Goal: Task Accomplishment & Management: Use online tool/utility

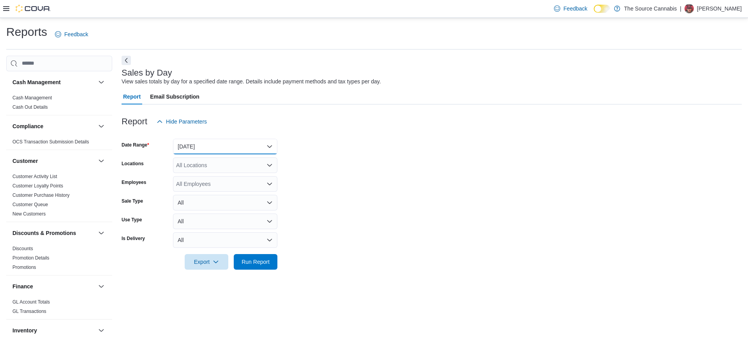
click at [206, 148] on button "[DATE]" at bounding box center [225, 147] width 104 height 16
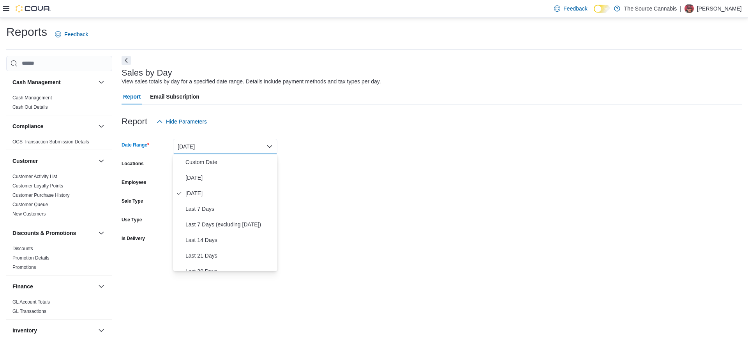
click at [278, 118] on div "Report Hide Parameters" at bounding box center [432, 122] width 620 height 16
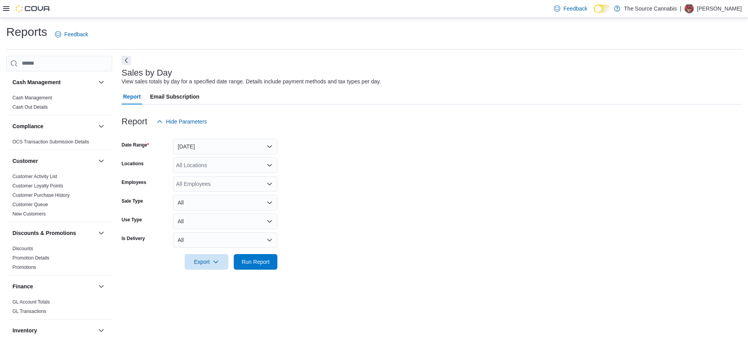
drag, startPoint x: 205, startPoint y: 164, endPoint x: 204, endPoint y: 149, distance: 14.4
click at [205, 161] on div "All Locations" at bounding box center [225, 165] width 104 height 16
click at [204, 149] on button "Yesterday" at bounding box center [225, 147] width 104 height 16
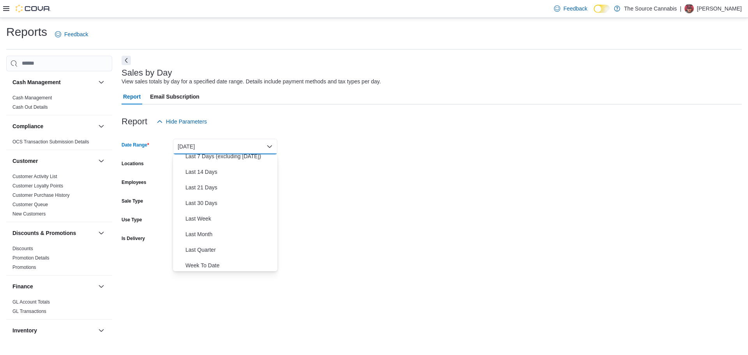
scroll to position [117, 0]
click at [208, 264] on span "Year To Date" at bounding box center [229, 263] width 89 height 9
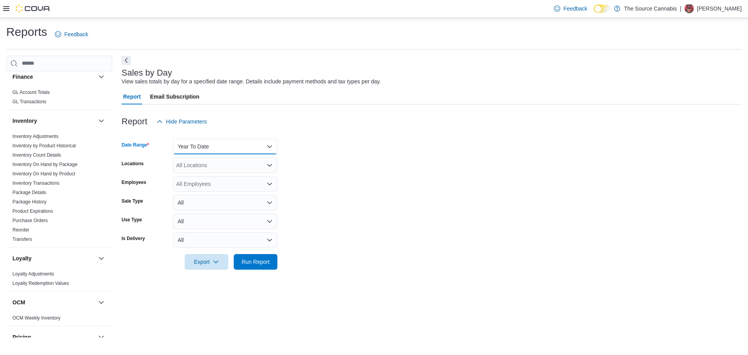
scroll to position [319, 0]
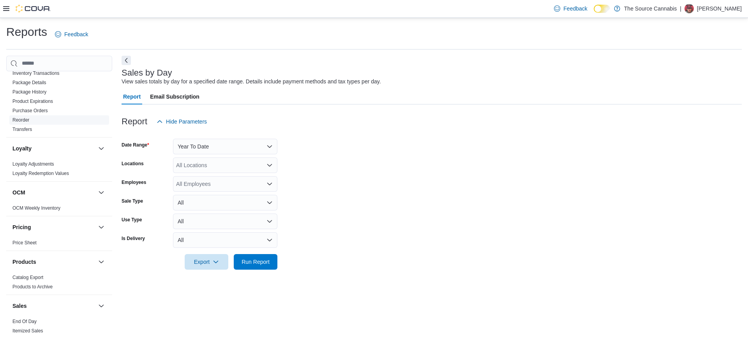
click at [18, 120] on link "Reorder" at bounding box center [20, 119] width 17 height 5
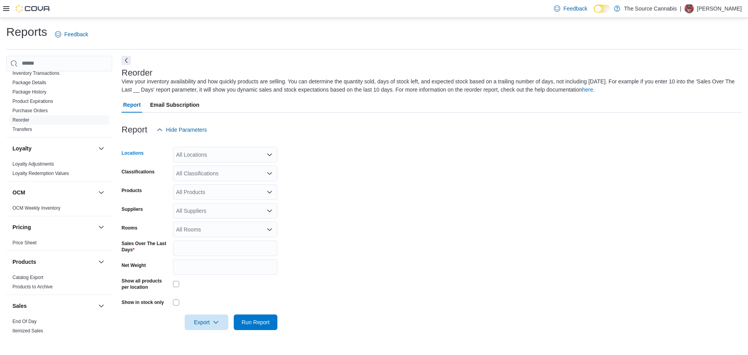
click at [217, 154] on div "All Locations" at bounding box center [225, 155] width 104 height 16
click at [311, 136] on div "Report Hide Parameters" at bounding box center [432, 130] width 620 height 16
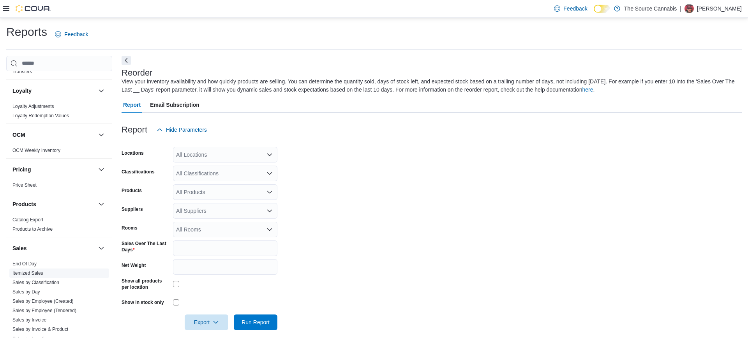
scroll to position [485, 0]
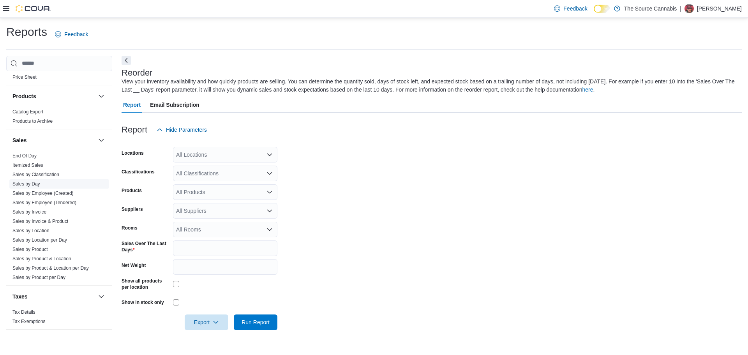
click at [26, 183] on link "Sales by Day" at bounding box center [26, 183] width 28 height 5
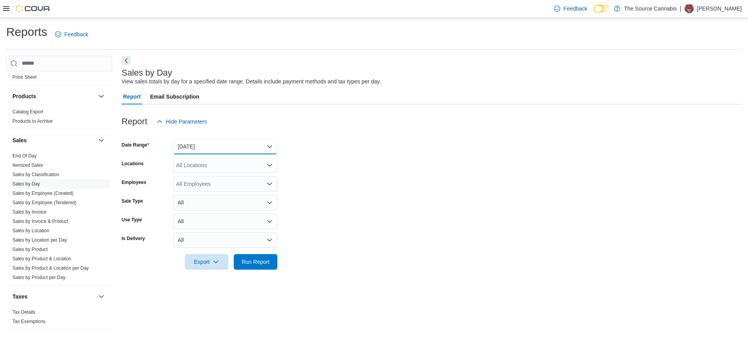
click at [217, 146] on button "Yesterday" at bounding box center [225, 147] width 104 height 16
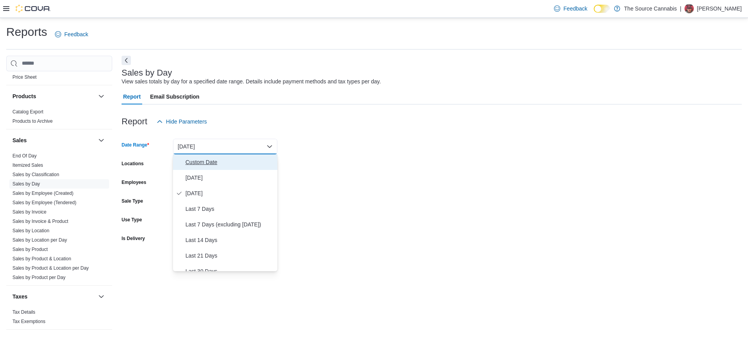
click at [208, 159] on span "Custom Date" at bounding box center [229, 161] width 89 height 9
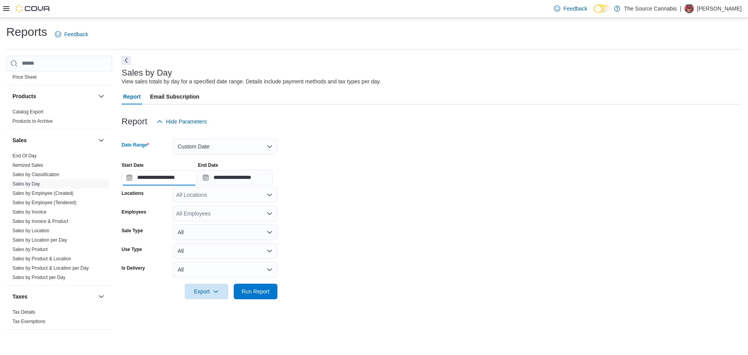
click at [149, 173] on input "**********" at bounding box center [159, 178] width 75 height 16
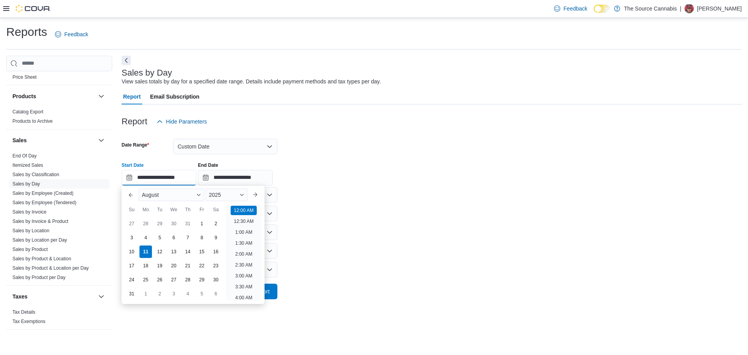
scroll to position [24, 0]
click at [187, 224] on div "31" at bounding box center [188, 224] width 14 height 14
type input "**********"
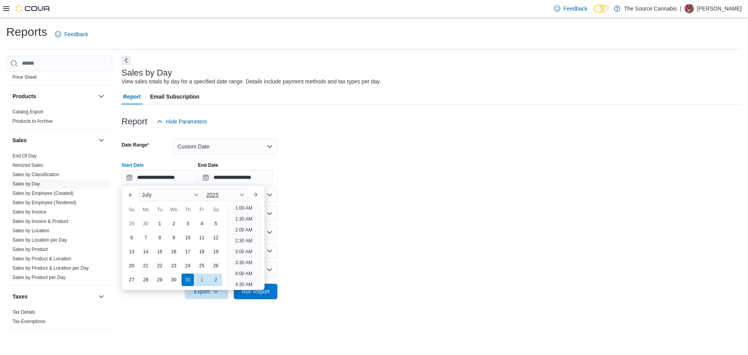
scroll to position [2, 0]
click at [252, 176] on input "**********" at bounding box center [235, 178] width 75 height 16
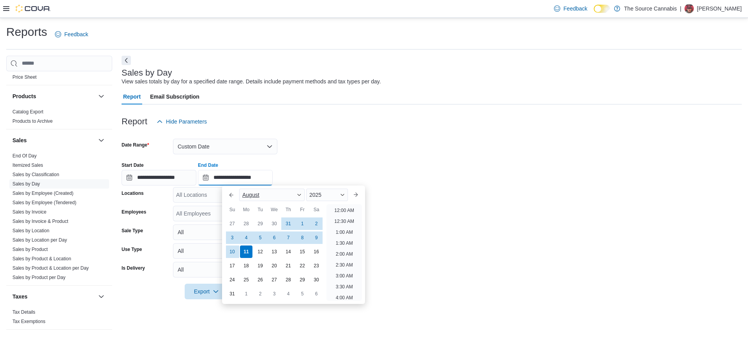
scroll to position [428, 0]
click at [289, 240] on div "7" at bounding box center [288, 238] width 14 height 14
type input "**********"
click at [414, 173] on div "**********" at bounding box center [432, 171] width 620 height 30
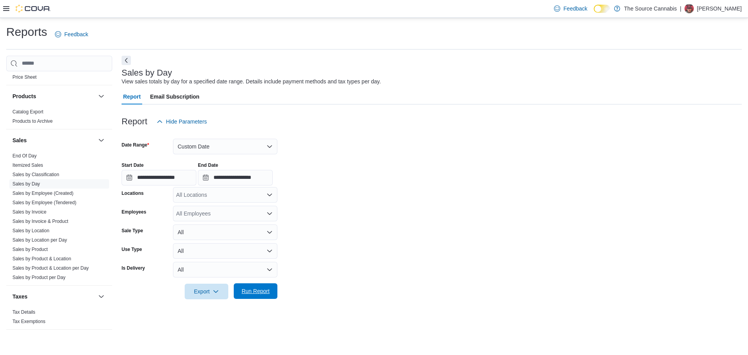
click at [250, 291] on span "Run Report" at bounding box center [255, 291] width 28 height 8
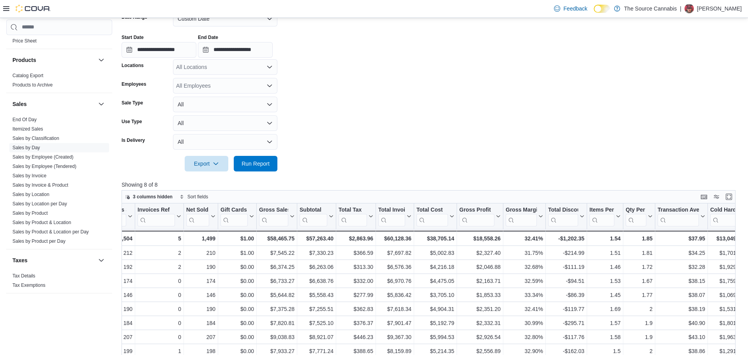
scroll to position [0, 64]
drag, startPoint x: 453, startPoint y: 240, endPoint x: 405, endPoint y: 238, distance: 48.7
click at [419, 240] on div "$38,705.14 - Total Cost, column 10, row 9" at bounding box center [434, 238] width 43 height 15
click at [442, 146] on form "**********" at bounding box center [432, 87] width 620 height 170
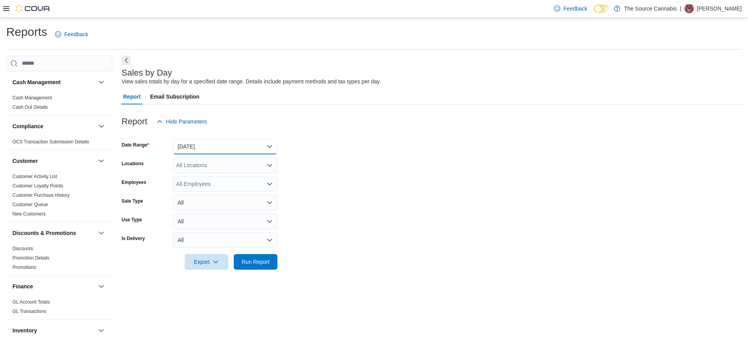
click at [213, 141] on button "[DATE]" at bounding box center [225, 147] width 104 height 16
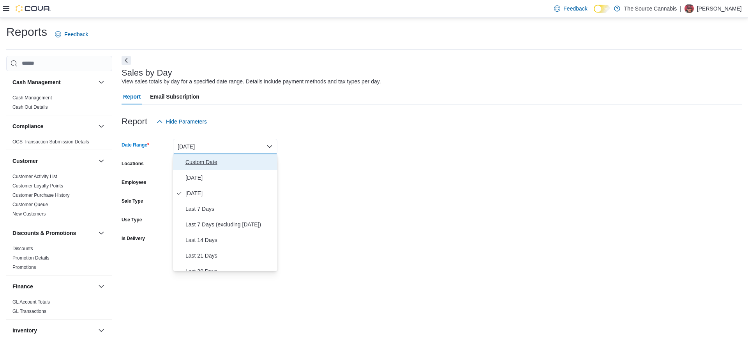
click at [202, 166] on button "Custom Date" at bounding box center [225, 162] width 104 height 16
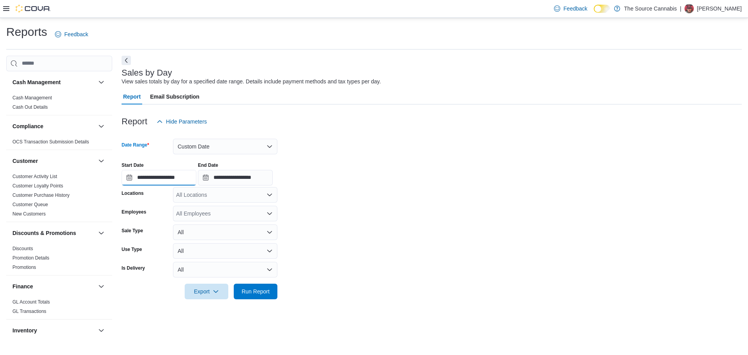
click at [140, 177] on input "**********" at bounding box center [159, 178] width 75 height 16
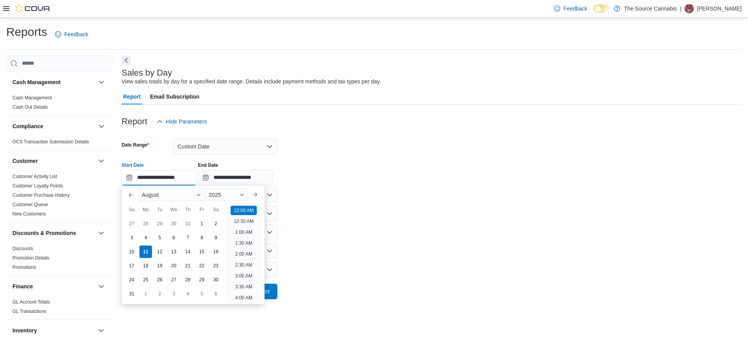
scroll to position [24, 0]
click at [187, 222] on div "31" at bounding box center [188, 224] width 14 height 14
type input "**********"
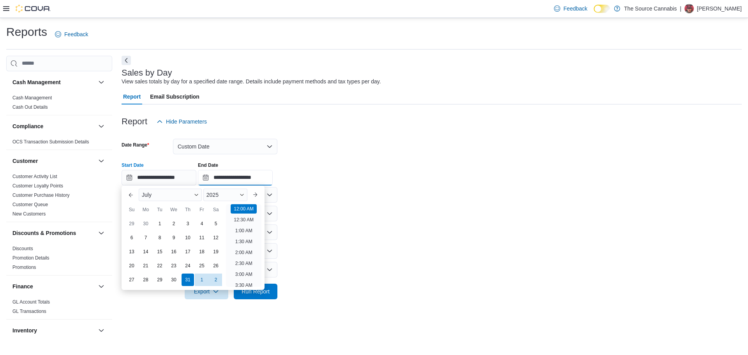
click at [240, 178] on input "**********" at bounding box center [235, 178] width 75 height 16
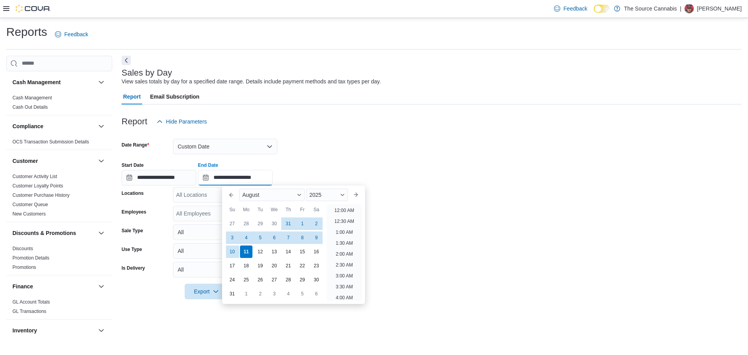
scroll to position [428, 0]
click at [288, 237] on div "7" at bounding box center [288, 237] width 12 height 12
type input "**********"
drag, startPoint x: 433, startPoint y: 178, endPoint x: 332, endPoint y: 271, distance: 137.3
click at [433, 178] on div "**********" at bounding box center [432, 171] width 620 height 30
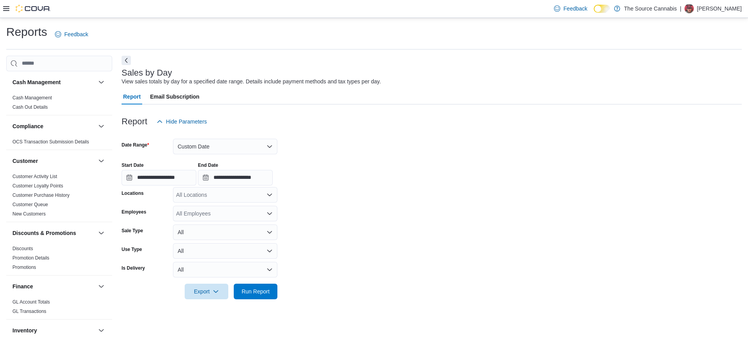
click at [261, 306] on div at bounding box center [432, 303] width 620 height 9
click at [254, 290] on span "Run Report" at bounding box center [255, 291] width 28 height 8
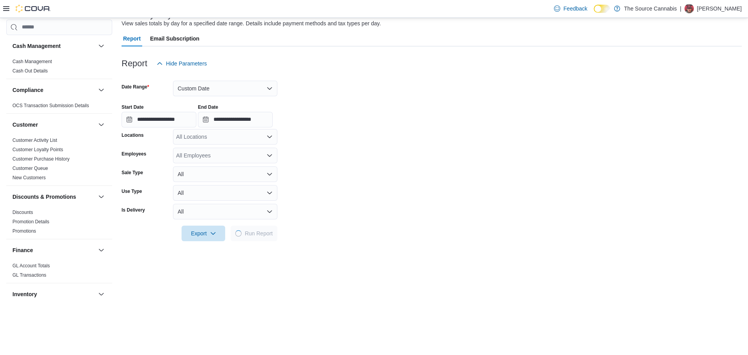
scroll to position [128, 0]
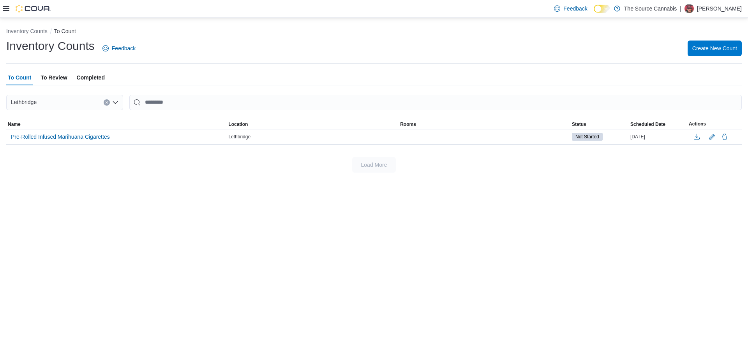
click at [52, 77] on span "To Review" at bounding box center [54, 78] width 26 height 16
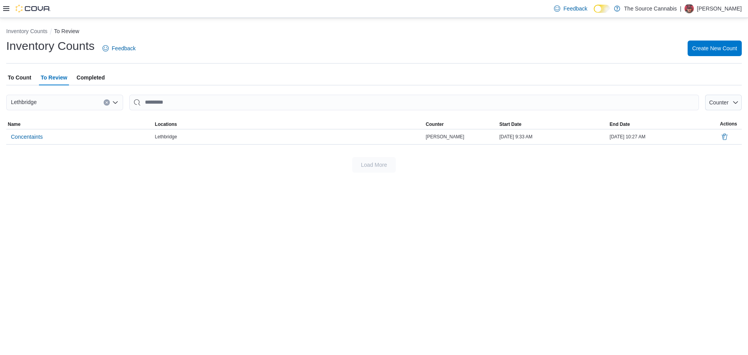
click at [88, 74] on span "Completed" at bounding box center [91, 78] width 28 height 16
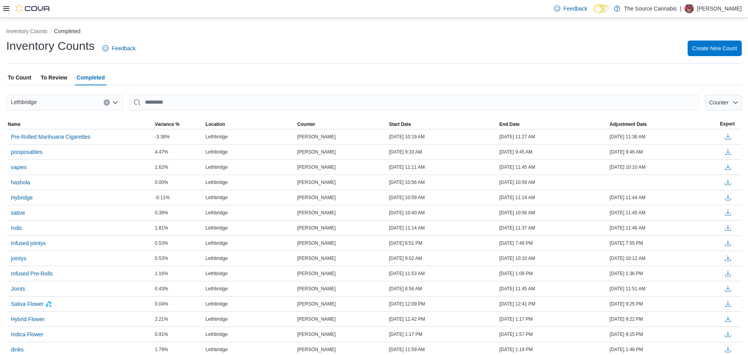
click at [57, 78] on span "To Review" at bounding box center [54, 78] width 26 height 16
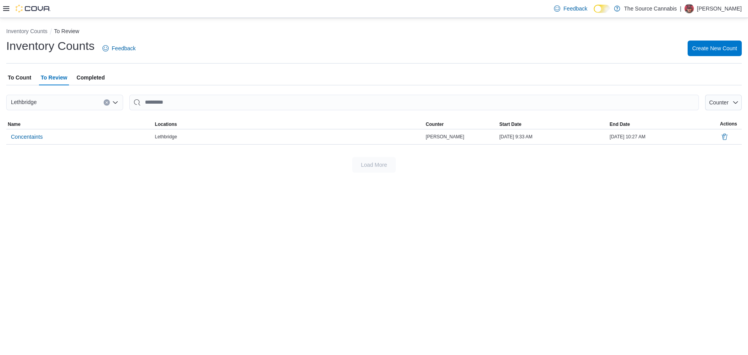
click at [19, 78] on span "To Count" at bounding box center [19, 78] width 23 height 16
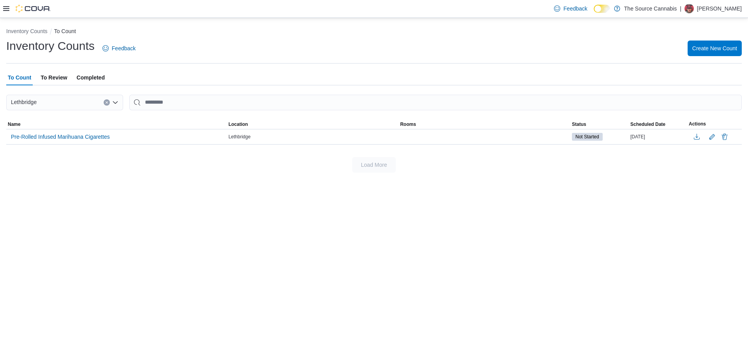
click at [57, 79] on span "To Review" at bounding box center [54, 78] width 26 height 16
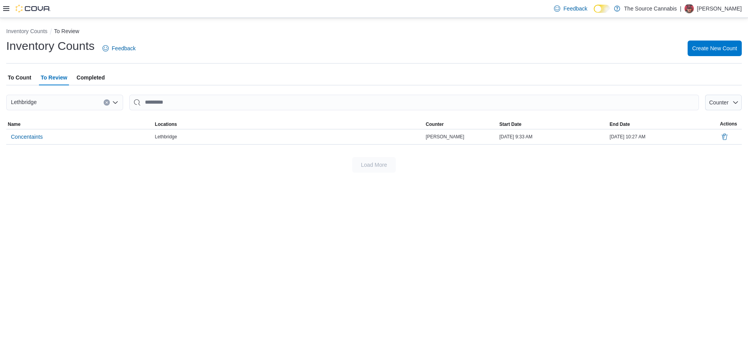
drag, startPoint x: 88, startPoint y: 76, endPoint x: 26, endPoint y: 81, distance: 62.1
click at [88, 76] on span "Completed" at bounding box center [91, 78] width 28 height 16
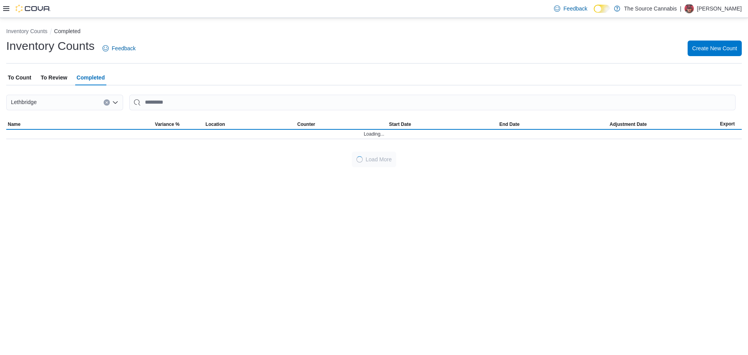
click at [22, 77] on span "To Count" at bounding box center [19, 78] width 23 height 16
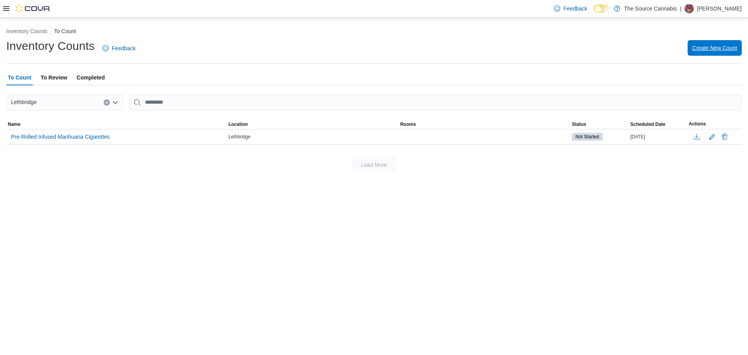
click at [710, 51] on span "Create New Count" at bounding box center [714, 48] width 45 height 16
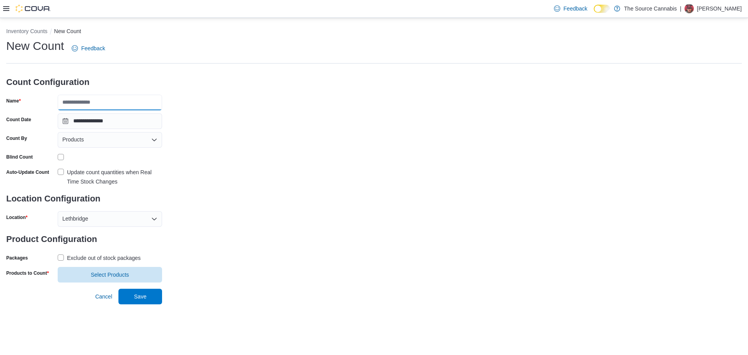
click at [109, 103] on input "Name" at bounding box center [110, 103] width 104 height 16
drag, startPoint x: 100, startPoint y: 103, endPoint x: 27, endPoint y: 104, distance: 73.6
click at [27, 104] on div "Name ****" at bounding box center [84, 103] width 156 height 16
click at [234, 97] on div "**********" at bounding box center [373, 160] width 735 height 244
drag, startPoint x: 109, startPoint y: 102, endPoint x: 1, endPoint y: 114, distance: 108.1
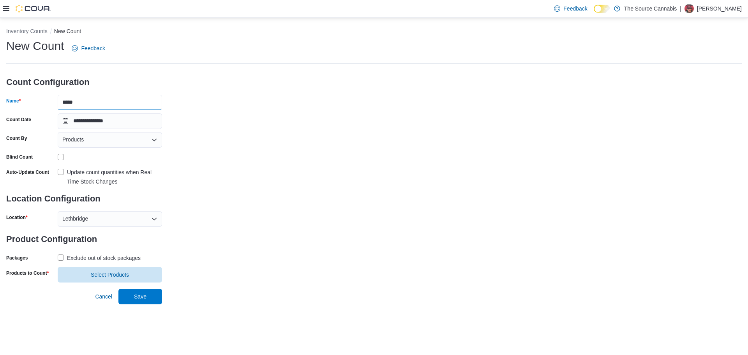
click at [1, 114] on div "**********" at bounding box center [374, 153] width 748 height 271
type input "*******"
drag, startPoint x: 351, startPoint y: 83, endPoint x: 349, endPoint y: 90, distance: 6.4
click at [352, 83] on div "**********" at bounding box center [373, 160] width 735 height 244
click at [60, 171] on label "Update count quantities when Real Time Stock Changes" at bounding box center [110, 176] width 104 height 19
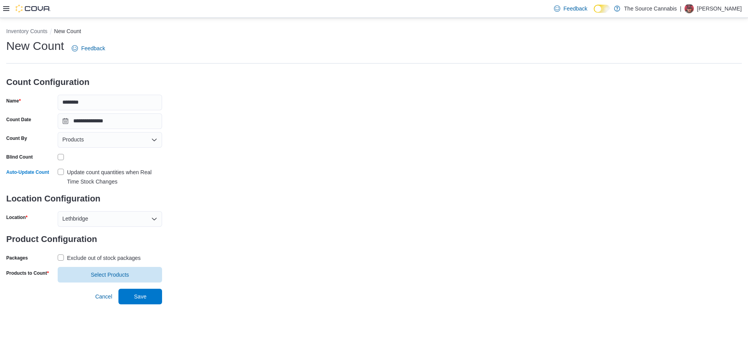
click at [124, 220] on div "Lethbridge" at bounding box center [110, 219] width 104 height 16
click at [296, 175] on div "**********" at bounding box center [373, 160] width 735 height 244
click at [74, 257] on div "Exclude out of stock packages" at bounding box center [104, 257] width 74 height 9
drag, startPoint x: 103, startPoint y: 270, endPoint x: 111, endPoint y: 249, distance: 22.3
click at [103, 271] on span "Select Products" at bounding box center [110, 275] width 38 height 8
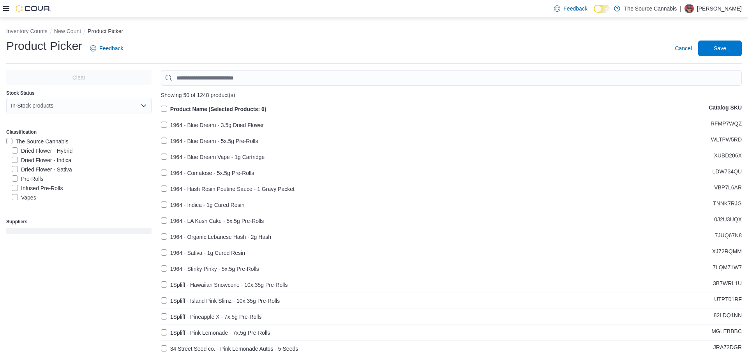
click at [64, 162] on label "Dried Flower - Indica" at bounding box center [42, 159] width 60 height 9
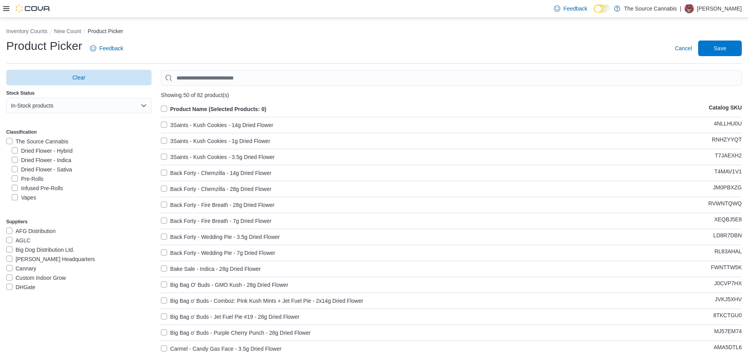
drag, startPoint x: 165, startPoint y: 109, endPoint x: 203, endPoint y: 103, distance: 39.1
click at [165, 110] on label "Product Name (Selected Products: 0)" at bounding box center [214, 108] width 106 height 9
click at [715, 51] on span "Save" at bounding box center [720, 48] width 12 height 8
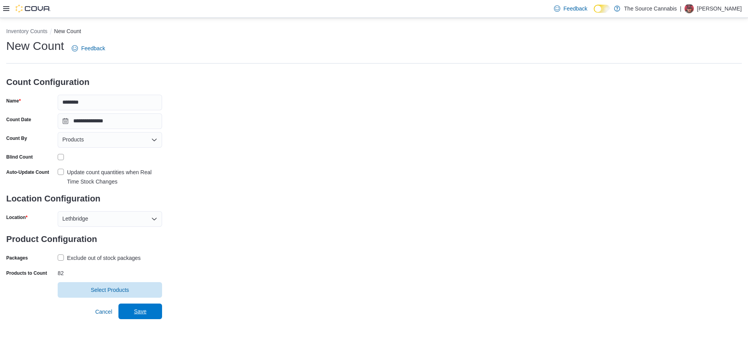
click at [146, 312] on span "Save" at bounding box center [140, 311] width 34 height 16
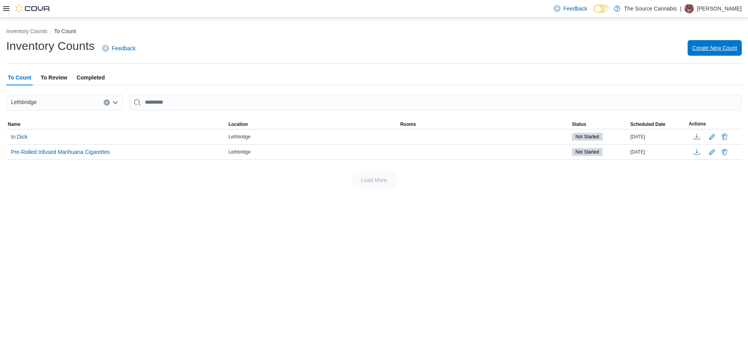
click at [689, 46] on button "Create New Count" at bounding box center [714, 48] width 54 height 16
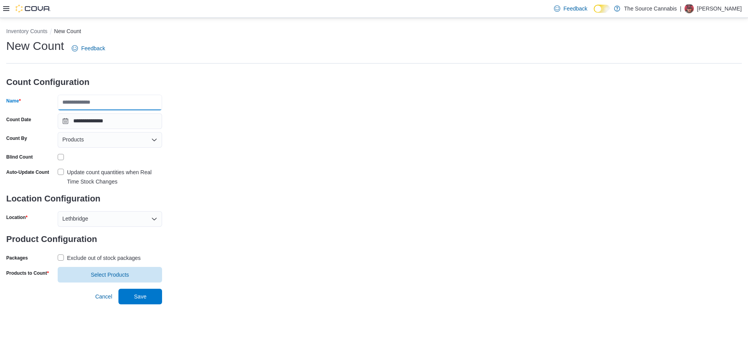
drag, startPoint x: 113, startPoint y: 110, endPoint x: 102, endPoint y: 108, distance: 11.0
click at [113, 109] on input "Name" at bounding box center [110, 103] width 104 height 16
click at [81, 104] on input "**********" at bounding box center [110, 103] width 104 height 16
click at [185, 116] on div "**********" at bounding box center [373, 160] width 735 height 244
click at [133, 103] on input "**********" at bounding box center [110, 103] width 104 height 16
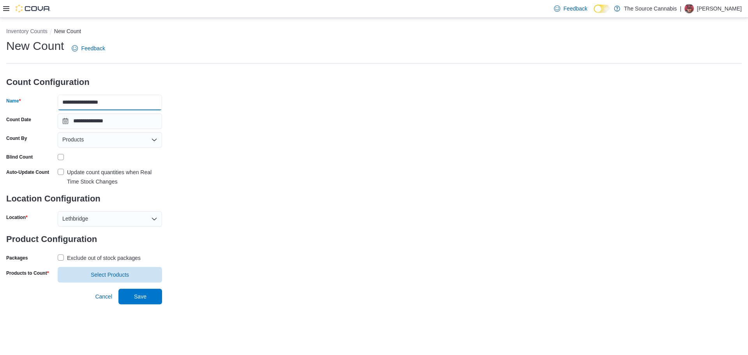
click at [73, 107] on input "**********" at bounding box center [110, 103] width 104 height 16
type input "**********"
click at [286, 123] on div "**********" at bounding box center [373, 160] width 735 height 244
drag, startPoint x: 64, startPoint y: 171, endPoint x: 125, endPoint y: 217, distance: 77.0
click at [64, 171] on label "Update count quantities when Real Time Stock Changes" at bounding box center [110, 176] width 104 height 19
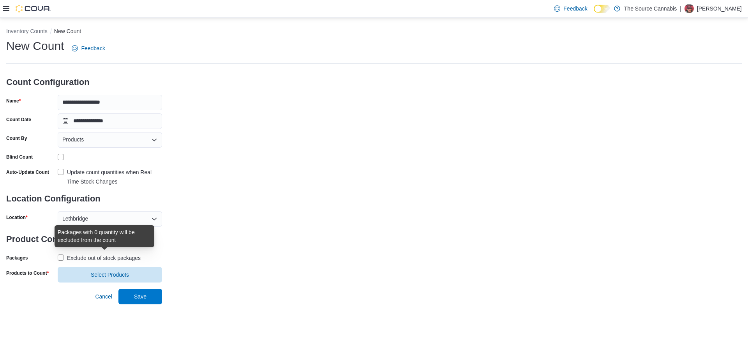
click at [100, 258] on div "Exclude out of stock packages" at bounding box center [104, 257] width 74 height 9
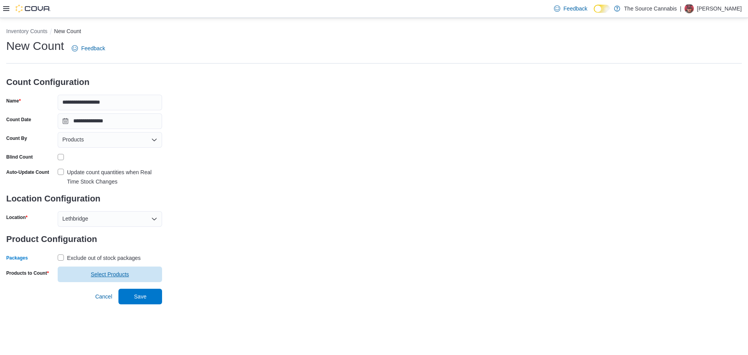
click at [107, 273] on span "Select Products" at bounding box center [110, 274] width 38 height 8
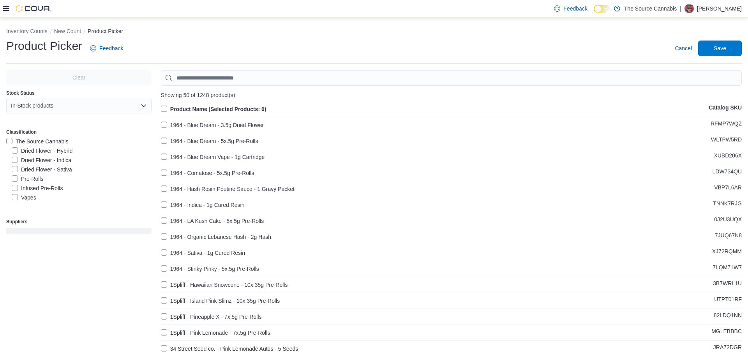
drag, startPoint x: 58, startPoint y: 165, endPoint x: 57, endPoint y: 169, distance: 4.4
click at [57, 167] on label "Dried Flower - Sativa" at bounding box center [42, 169] width 60 height 9
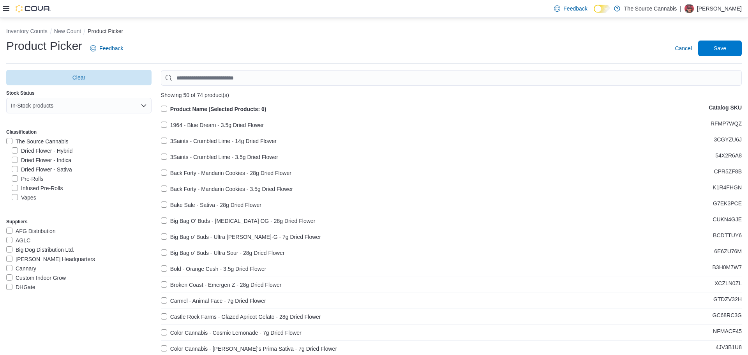
click at [166, 109] on label "Product Name (Selected Products: 0)" at bounding box center [214, 108] width 106 height 9
click at [732, 51] on span "Save" at bounding box center [720, 48] width 34 height 16
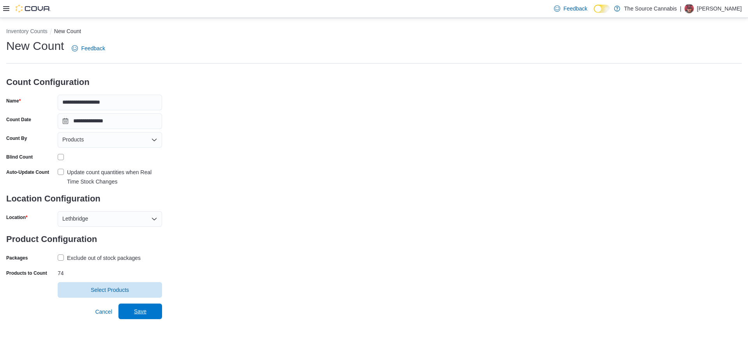
click at [135, 316] on span "Save" at bounding box center [140, 311] width 34 height 16
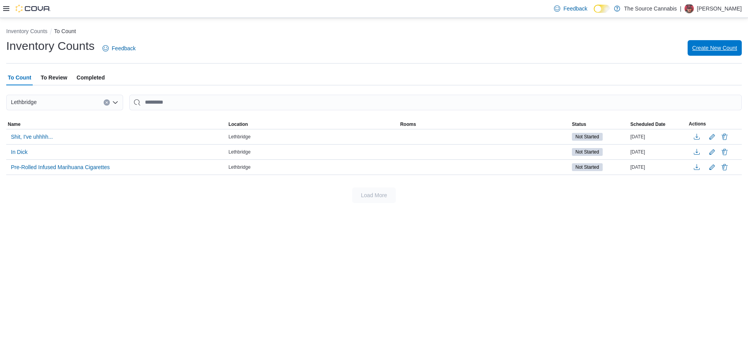
click at [717, 52] on span "Create New Count" at bounding box center [714, 48] width 45 height 16
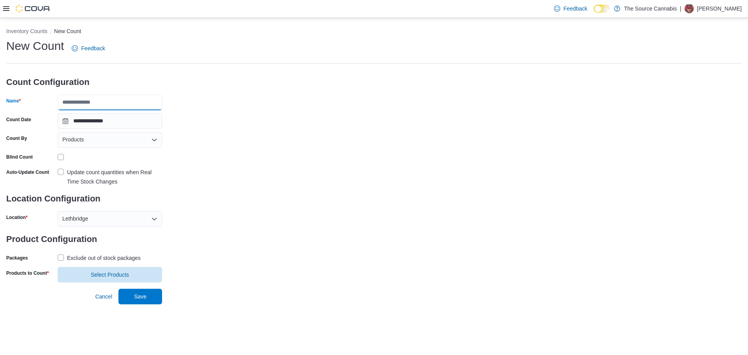
click at [110, 103] on input "Name" at bounding box center [110, 103] width 104 height 16
type input "**********"
click at [357, 176] on div "**********" at bounding box center [373, 160] width 735 height 244
click at [57, 174] on div "Auto-Update Count Update count quantities when Real Time Stock Changes" at bounding box center [84, 176] width 156 height 20
drag, startPoint x: 61, startPoint y: 173, endPoint x: 76, endPoint y: 183, distance: 18.3
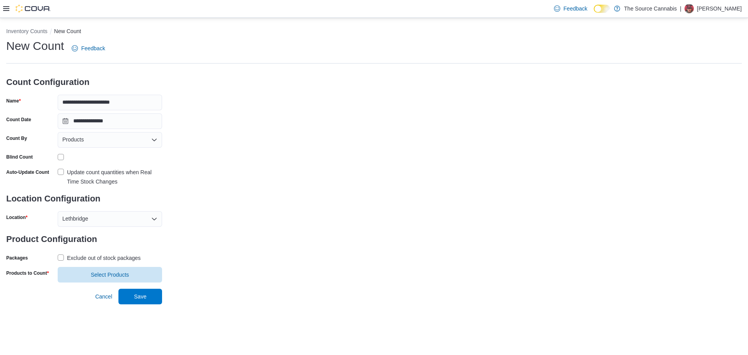
click at [62, 174] on label "Update count quantities when Real Time Stock Changes" at bounding box center [110, 176] width 104 height 19
click at [64, 260] on label "Exclude out of stock packages" at bounding box center [99, 257] width 83 height 9
click at [112, 273] on span "Select Products" at bounding box center [110, 275] width 38 height 8
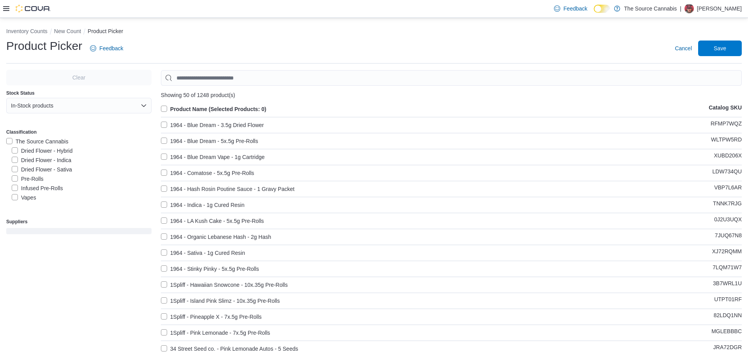
click at [63, 149] on label "Dried Flower - Hybrid" at bounding box center [42, 150] width 61 height 9
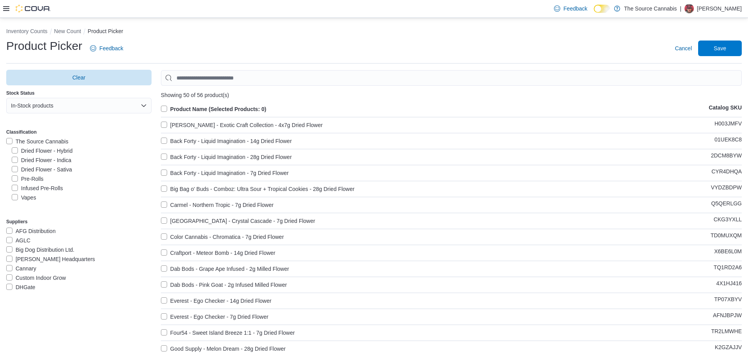
click at [165, 109] on label "Product Name (Selected Products: 0)" at bounding box center [214, 108] width 106 height 9
click at [727, 50] on span "Save" at bounding box center [720, 48] width 34 height 16
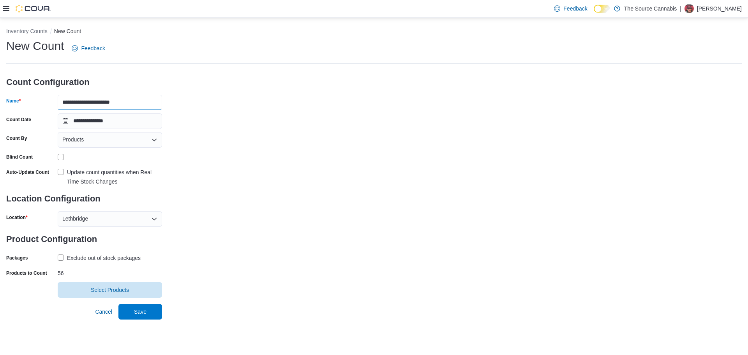
click at [79, 106] on input "**********" at bounding box center [110, 103] width 104 height 16
type input "**********"
click at [139, 311] on span "Save" at bounding box center [140, 311] width 12 height 8
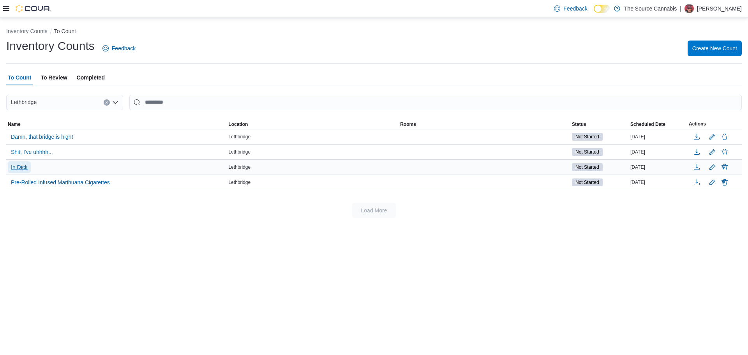
click at [22, 169] on span "In Dick" at bounding box center [19, 167] width 17 height 8
click at [279, 44] on div "Inventory Counts Feedback Create New Count" at bounding box center [373, 48] width 735 height 20
click at [236, 27] on ol "Inventory Counts To Count" at bounding box center [373, 31] width 735 height 9
click at [226, 39] on div "Inventory Counts Feedback Create New Count" at bounding box center [373, 48] width 735 height 20
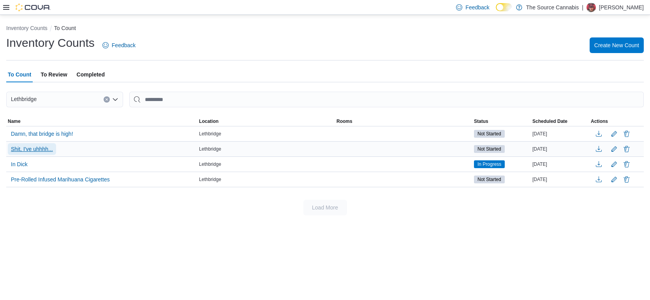
click at [34, 147] on span "Shit, I've uhhhh..." at bounding box center [32, 149] width 42 height 8
click at [46, 148] on span "Shit, I've uhhhh..." at bounding box center [32, 149] width 42 height 8
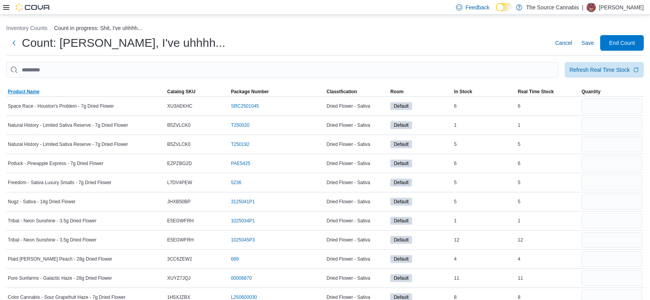
click at [30, 88] on span "Product Name" at bounding box center [24, 91] width 32 height 6
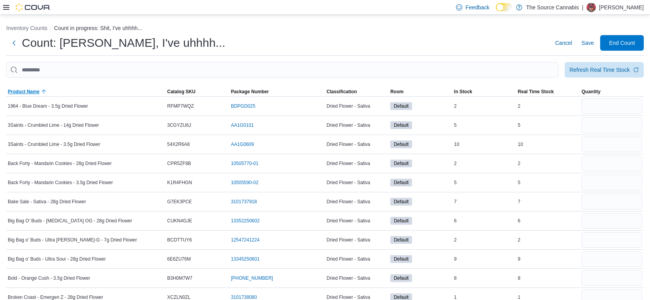
click at [30, 88] on span "Product Name" at bounding box center [24, 91] width 32 height 6
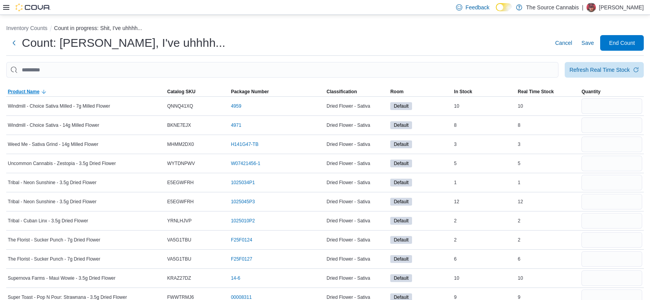
click at [30, 88] on span "Product Name" at bounding box center [24, 91] width 32 height 6
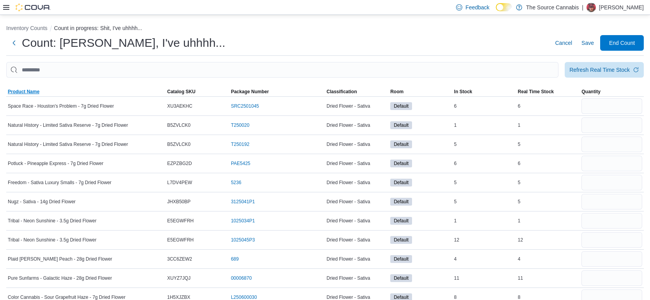
click at [13, 94] on span "Product Name" at bounding box center [24, 91] width 32 height 6
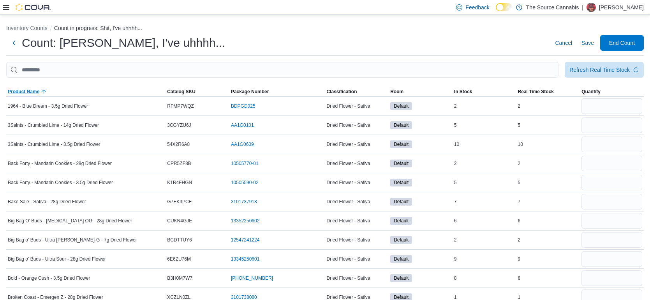
click at [13, 94] on span "Product Name" at bounding box center [24, 91] width 32 height 6
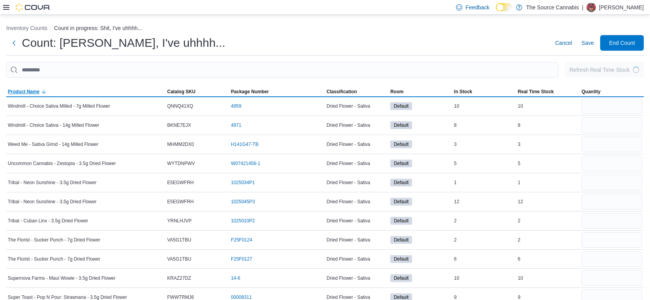
click at [30, 90] on span "Product Name" at bounding box center [24, 91] width 32 height 6
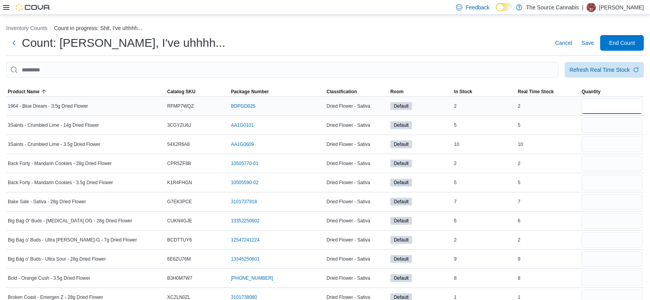
click at [620, 108] on input "number" at bounding box center [612, 106] width 61 height 16
type input "*"
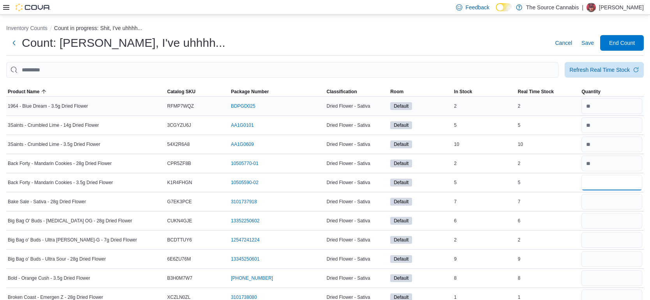
type input "*"
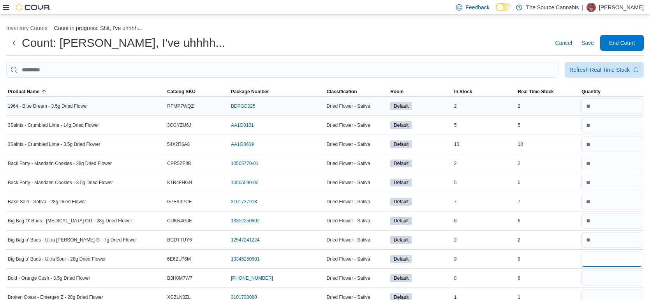
type input "*"
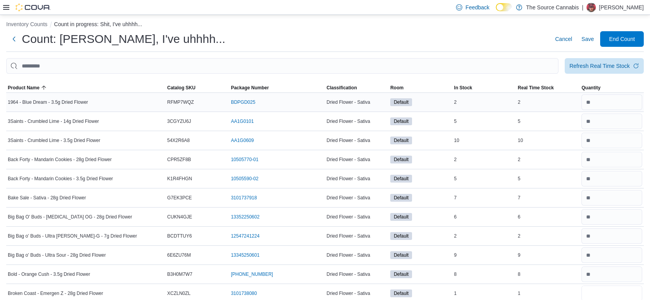
type input "*"
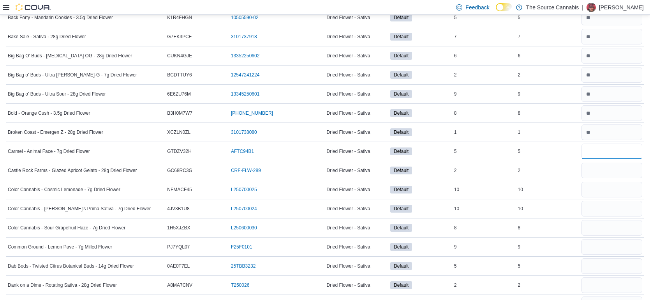
type input "*"
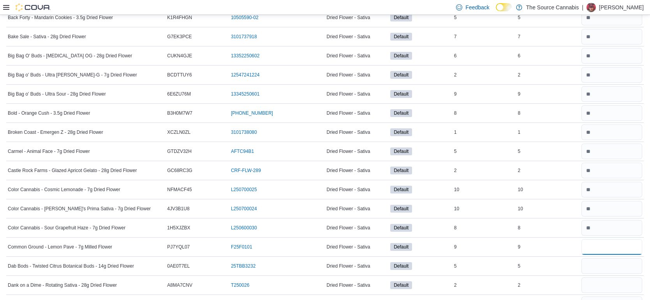
type input "*"
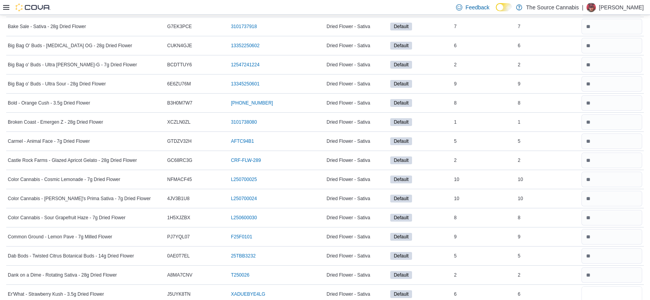
type input "*"
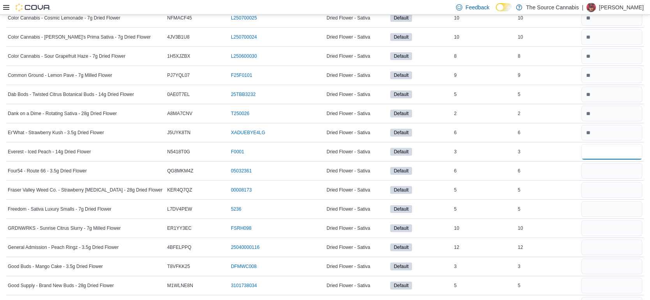
type input "*"
type input "**"
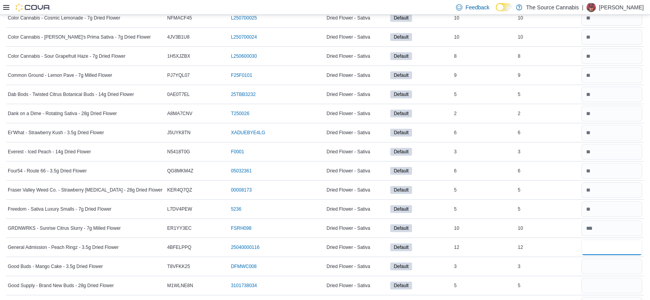
type input "**"
type input "*"
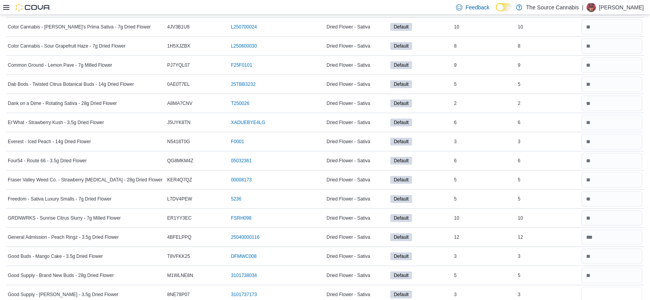
type input "*"
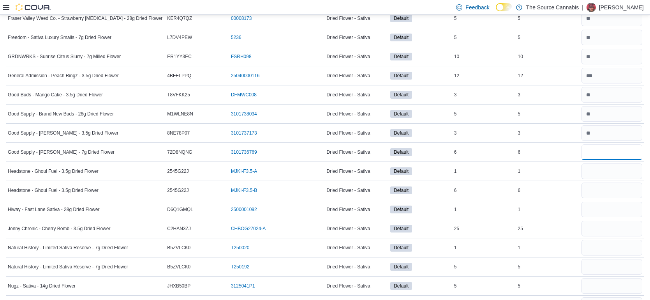
type input "*"
type input "**"
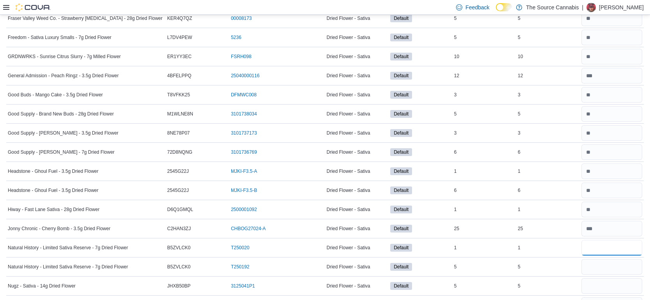
type input "*"
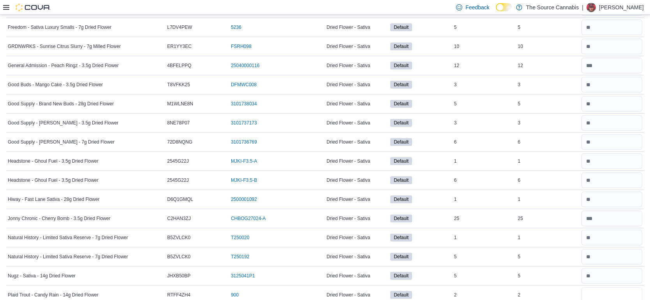
type input "*"
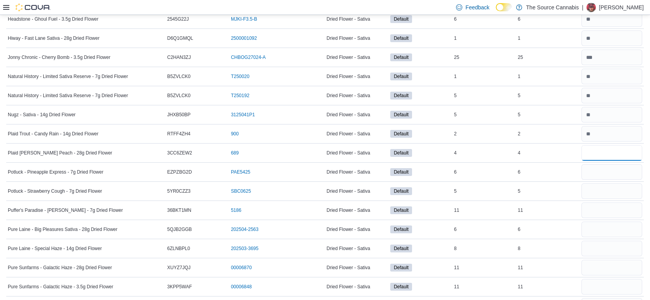
type input "*"
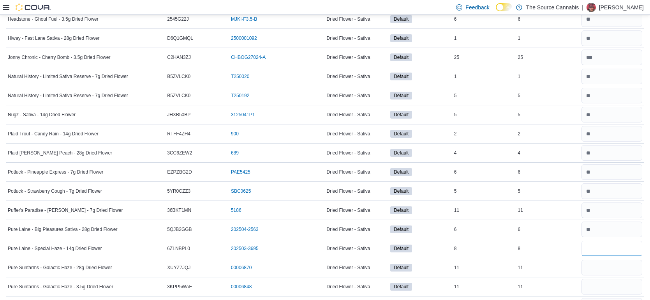
type input "*"
type input "**"
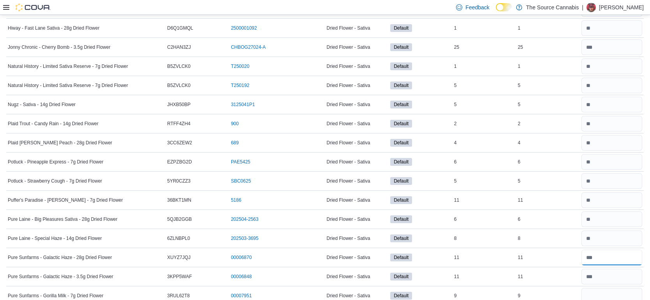
type input "*"
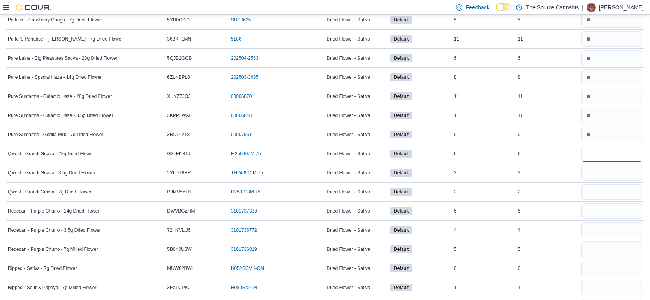
type input "*"
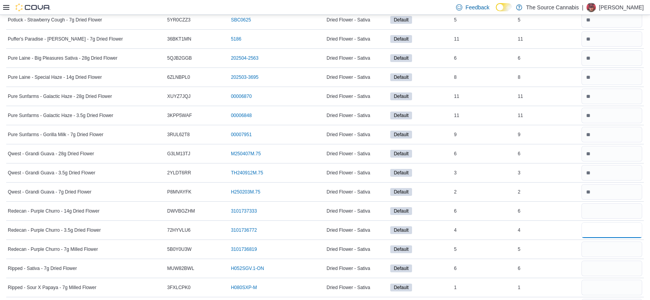
type input "*"
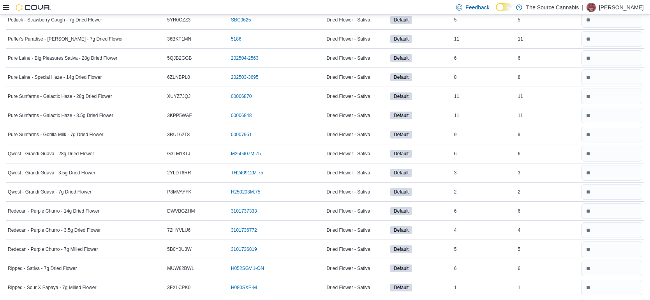
scroll to position [860, 0]
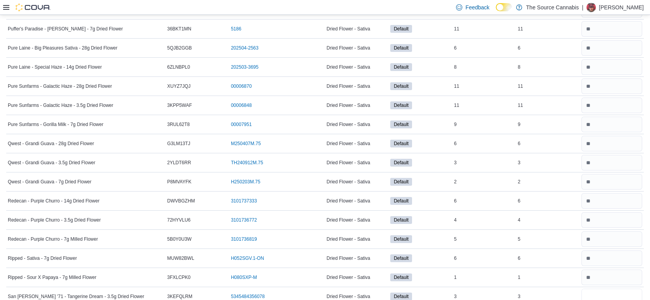
type input "*"
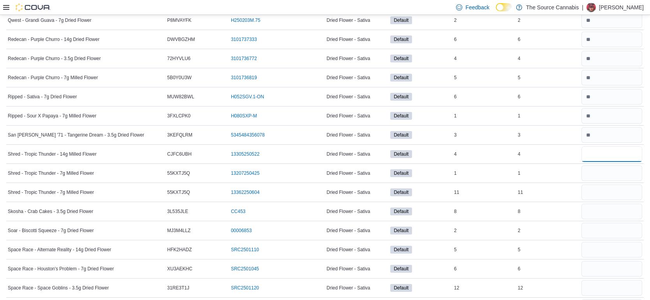
type input "*"
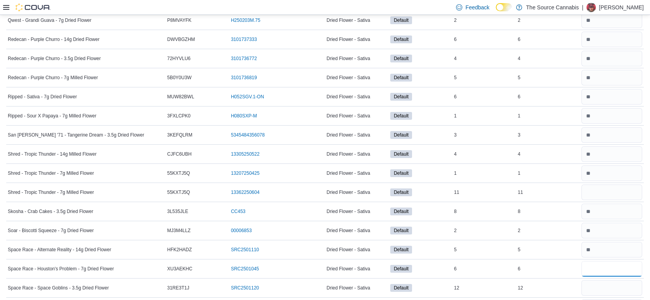
type input "*"
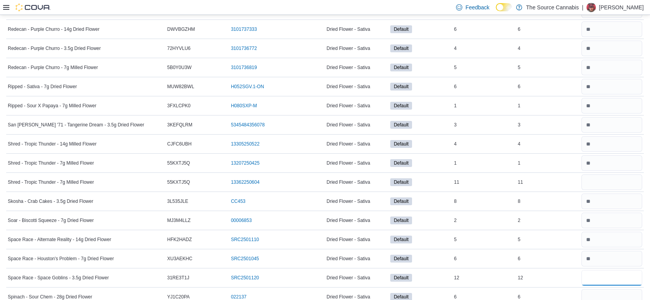
type input "**"
type input "*"
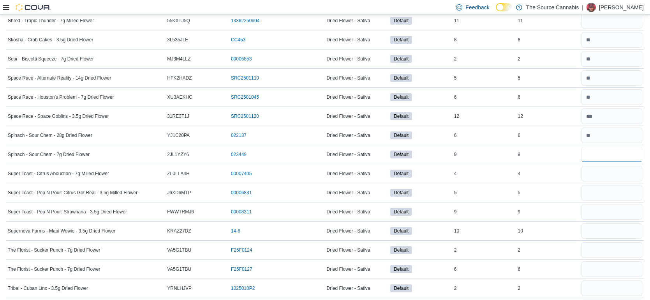
type input "*"
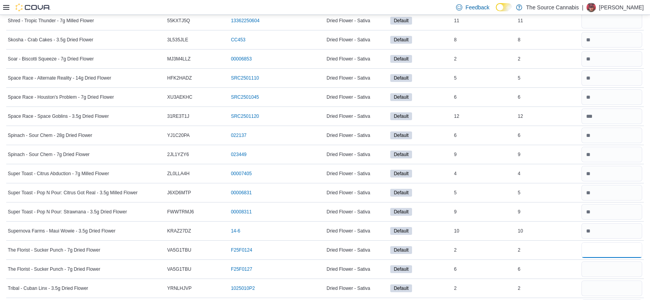
type input "*"
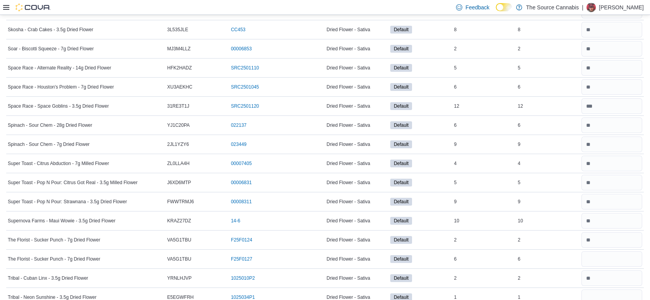
scroll to position [1306, 0]
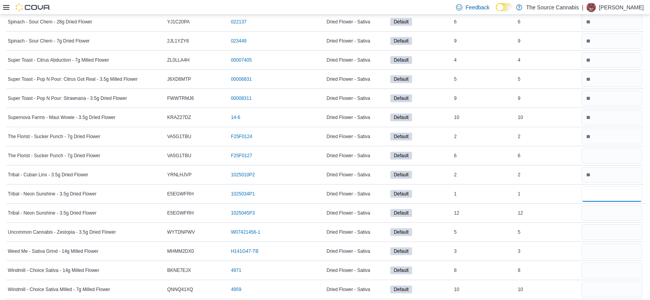
type input "*"
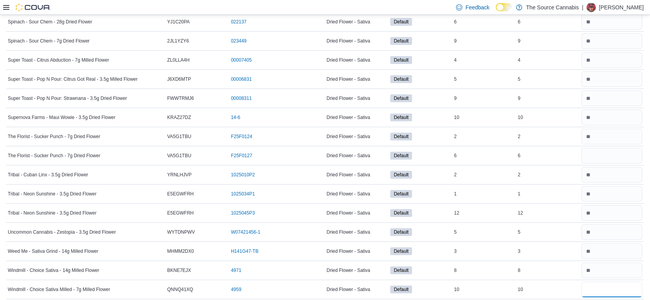
type input "**"
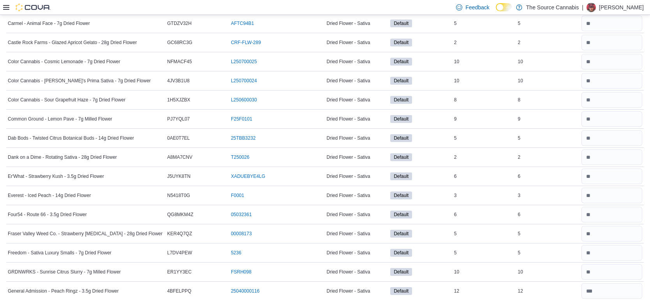
scroll to position [0, 0]
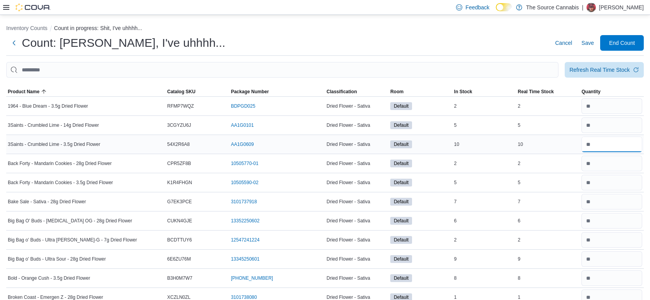
click at [600, 141] on input "number" at bounding box center [612, 144] width 61 height 16
type input "**"
type input "*"
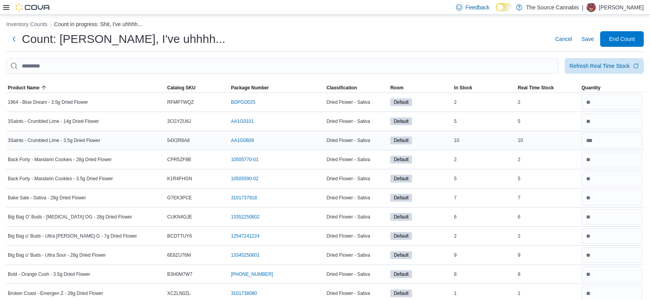
scroll to position [165, 0]
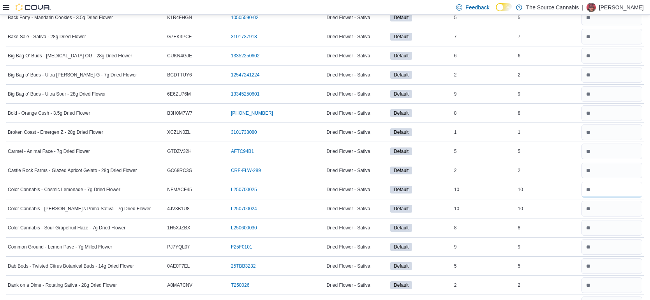
type input "**"
type input "*"
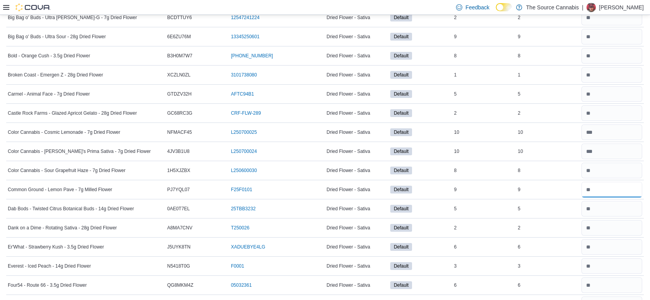
scroll to position [227, 0]
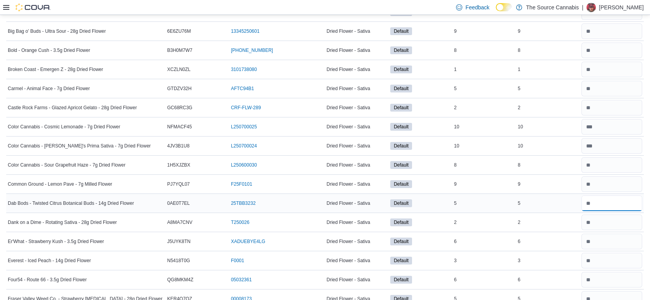
click at [604, 199] on input "number" at bounding box center [612, 203] width 61 height 16
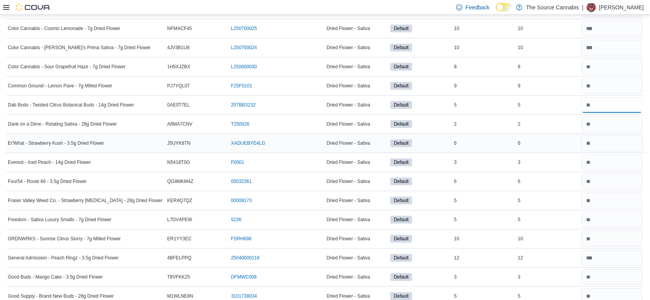
scroll to position [326, 0]
type input "*"
click at [595, 195] on input "number" at bounding box center [612, 200] width 61 height 16
type input "*"
click at [571, 200] on div "5" at bounding box center [548, 199] width 64 height 9
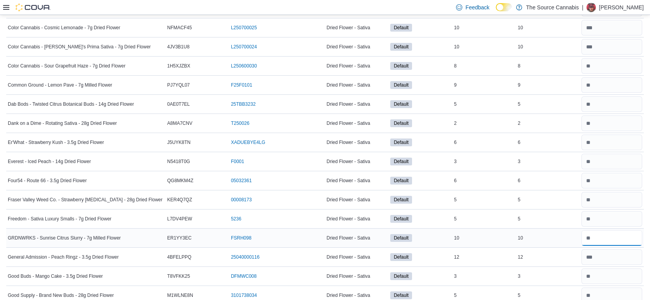
click at [606, 232] on input "number" at bounding box center [612, 238] width 61 height 16
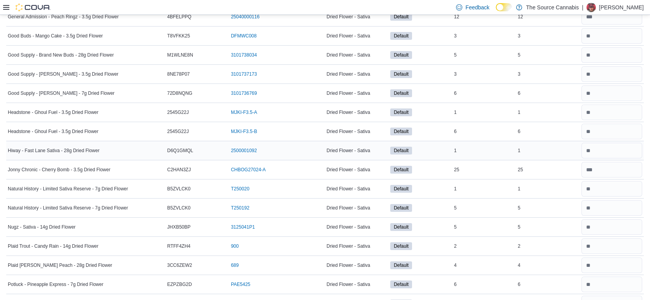
scroll to position [565, 0]
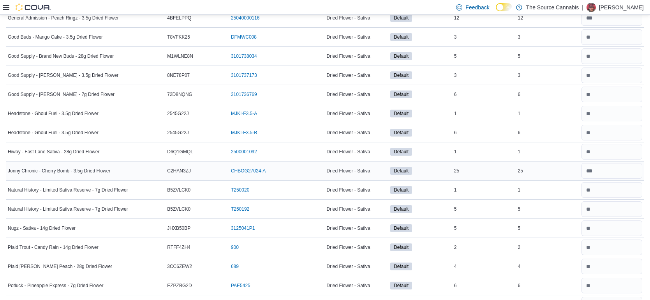
type input "**"
click at [600, 167] on input "number" at bounding box center [612, 171] width 61 height 16
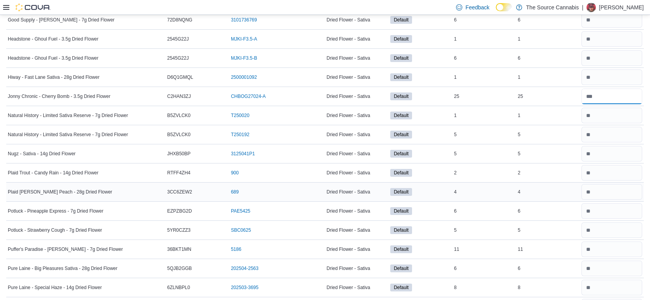
scroll to position [640, 0]
type input "**"
click at [606, 243] on input "number" at bounding box center [612, 249] width 61 height 16
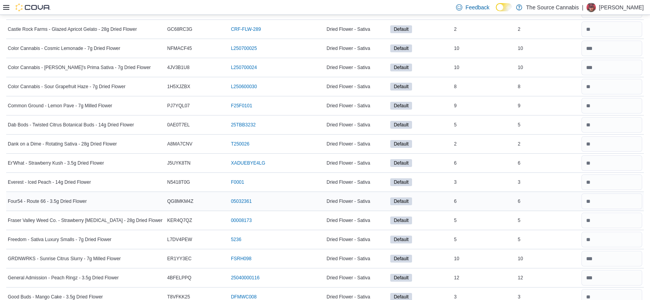
scroll to position [308, 0]
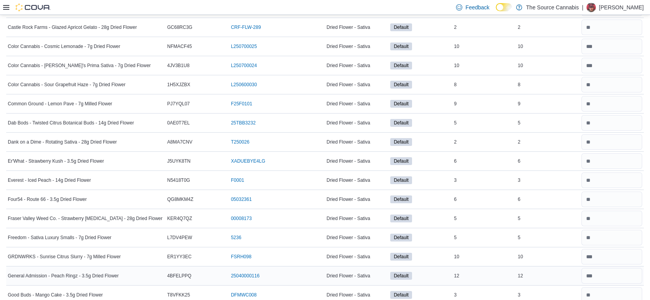
type input "**"
click at [609, 272] on input "number" at bounding box center [612, 276] width 61 height 16
type input "**"
click at [568, 247] on td "Real Time Stock 10" at bounding box center [548, 256] width 64 height 19
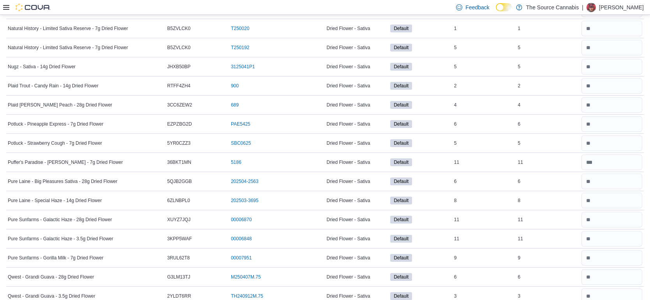
scroll to position [726, 0]
click at [631, 194] on input "number" at bounding box center [612, 201] width 61 height 16
type input "*"
type input "**"
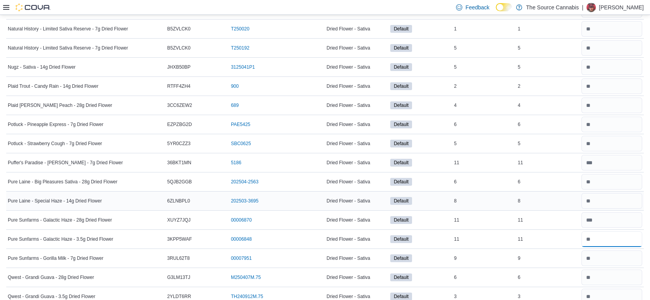
type input "**"
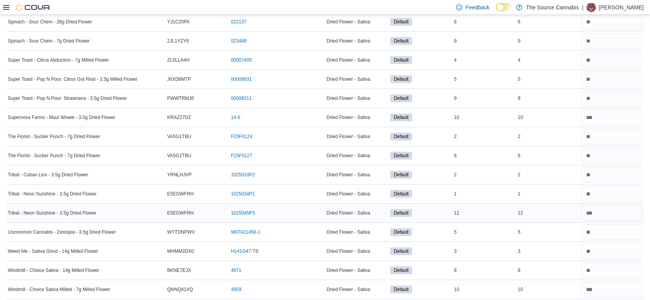
scroll to position [0, 0]
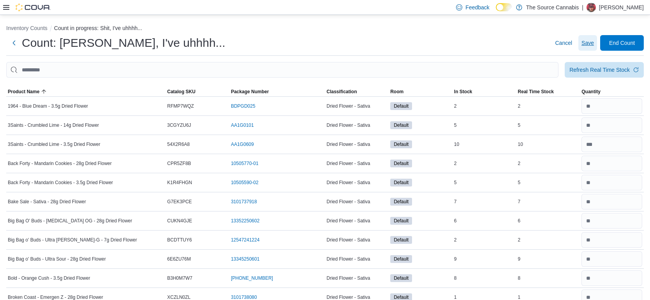
click at [585, 47] on span "Save" at bounding box center [588, 43] width 12 height 16
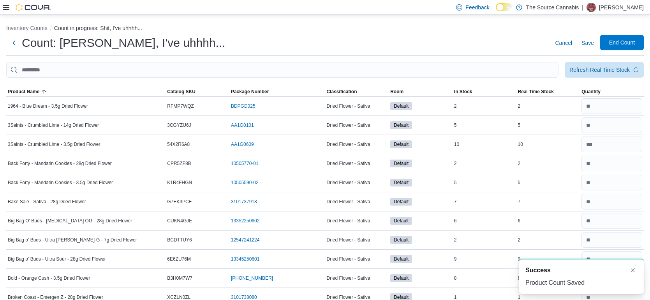
click at [620, 46] on span "End Count" at bounding box center [622, 43] width 34 height 16
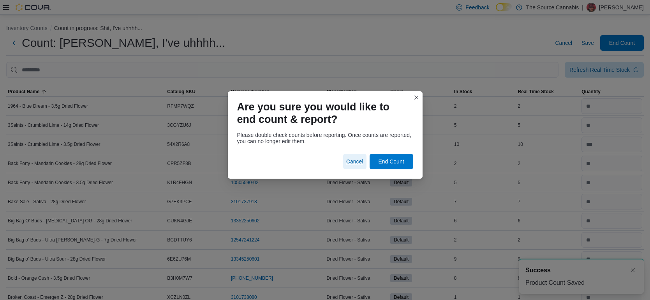
click at [349, 161] on span "Cancel" at bounding box center [354, 161] width 17 height 8
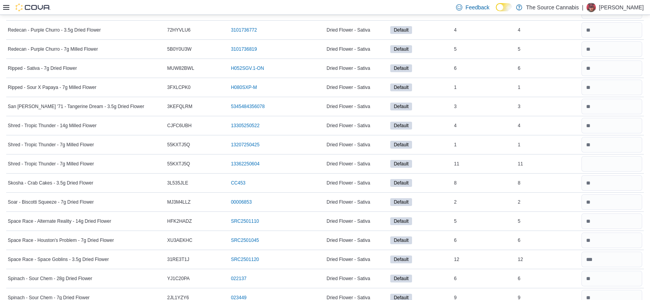
scroll to position [1054, 0]
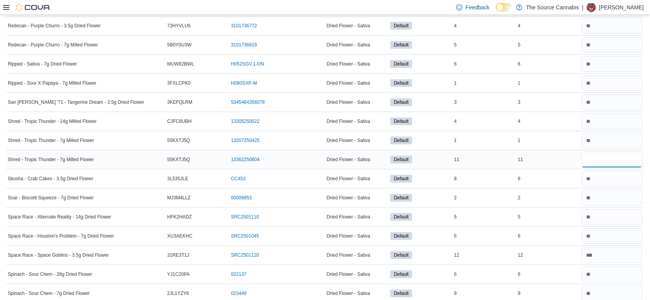
click at [599, 160] on input "number" at bounding box center [612, 160] width 61 height 16
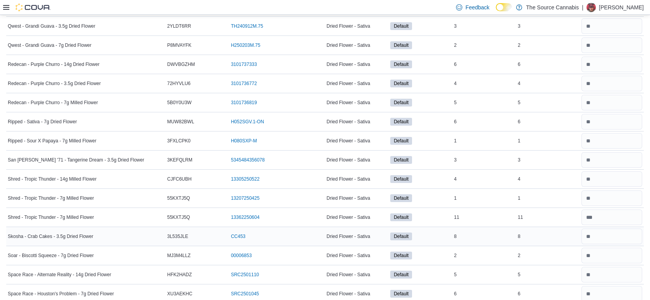
scroll to position [0, 0]
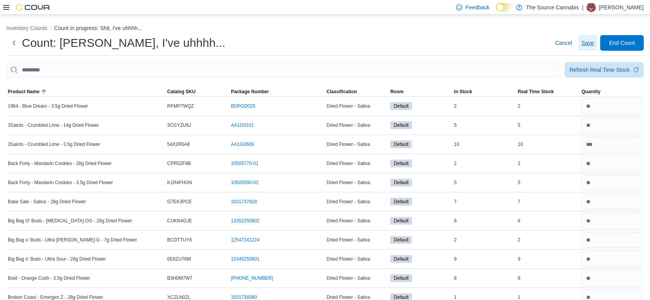
click at [590, 43] on span "Save" at bounding box center [588, 43] width 12 height 8
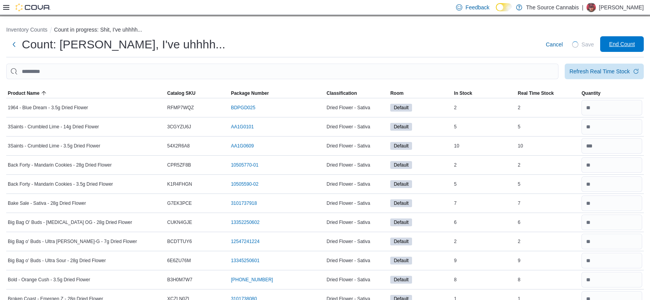
click at [624, 45] on span "End Count" at bounding box center [622, 44] width 26 height 8
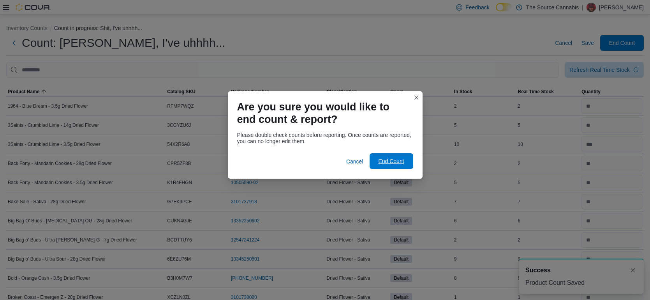
click at [397, 165] on span "End Count" at bounding box center [391, 161] width 34 height 16
click at [388, 163] on span "End Count" at bounding box center [391, 161] width 26 height 8
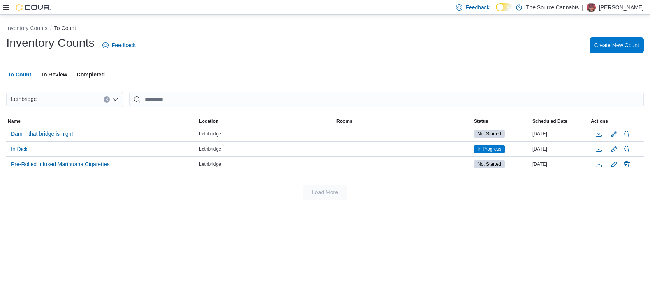
click at [60, 78] on span "To Review" at bounding box center [54, 75] width 26 height 16
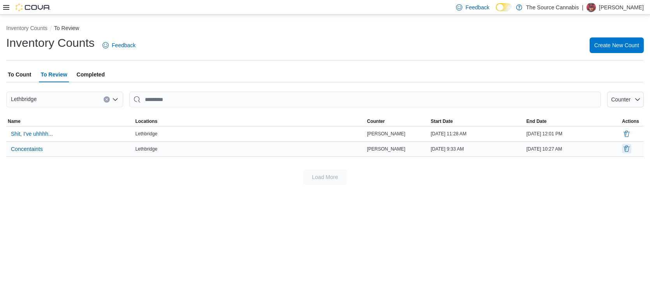
click at [626, 149] on button "Delete" at bounding box center [626, 148] width 9 height 9
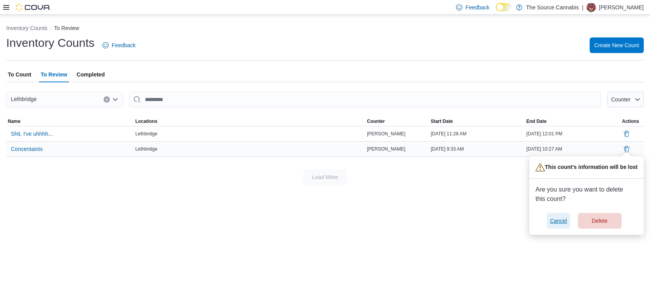
click at [551, 219] on span "Cancel" at bounding box center [558, 221] width 17 height 8
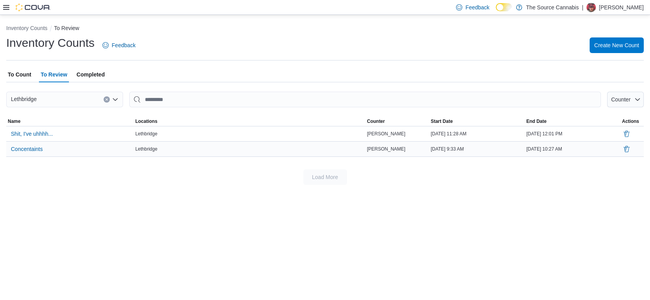
click at [481, 148] on div "[DATE] 9:33 AM" at bounding box center [477, 148] width 96 height 9
click at [628, 148] on button "Delete" at bounding box center [626, 148] width 9 height 9
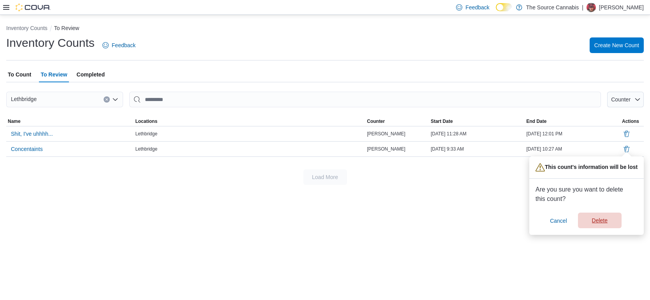
click at [591, 220] on span "Delete" at bounding box center [600, 220] width 34 height 16
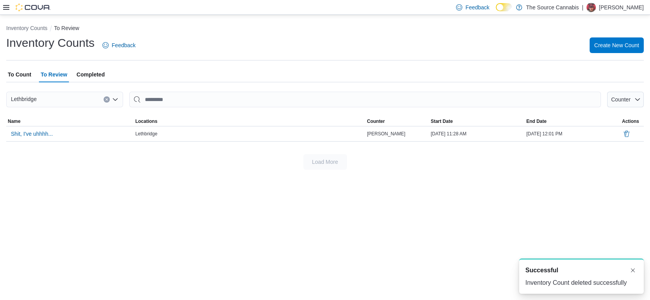
click at [558, 224] on div "Inventory Counts To Review Inventory Counts Feedback Create New Count To Count …" at bounding box center [325, 157] width 650 height 285
click at [43, 132] on span "Shit, I've uhhhh..." at bounding box center [32, 134] width 42 height 8
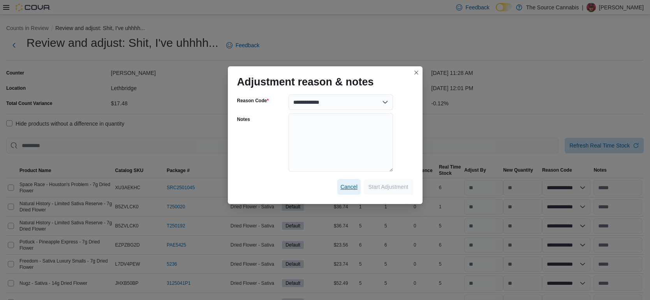
click at [351, 187] on span "Cancel" at bounding box center [348, 187] width 17 height 8
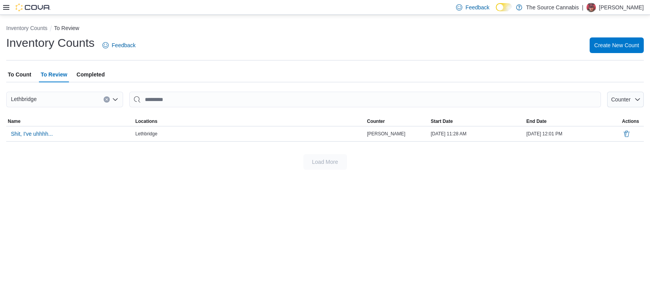
click at [9, 69] on span "To Count" at bounding box center [19, 75] width 23 height 16
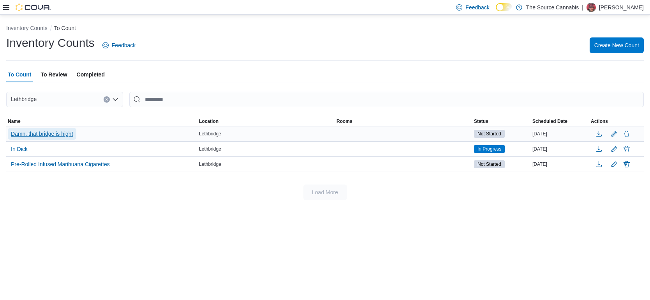
click at [56, 130] on span "Damn, that bridge is high!" at bounding box center [42, 134] width 62 height 8
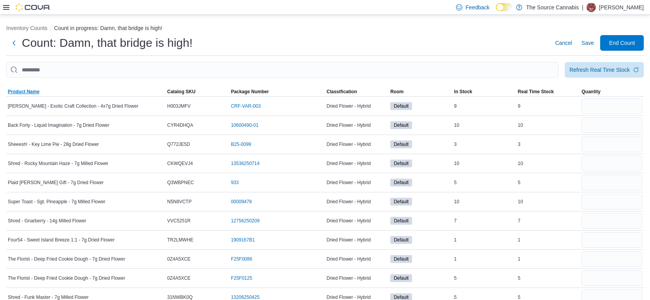
click at [27, 90] on span "Product Name" at bounding box center [24, 91] width 32 height 6
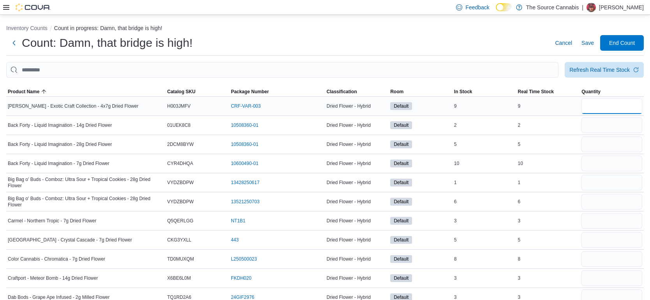
click at [609, 107] on input "number" at bounding box center [612, 106] width 61 height 16
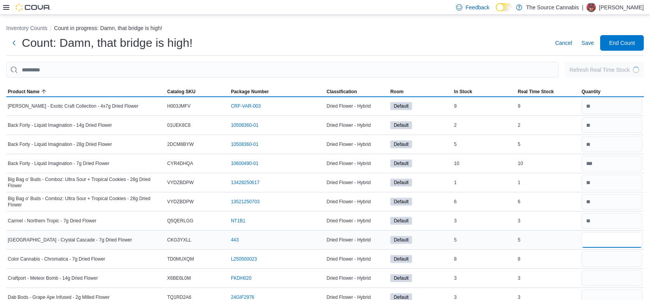
click at [607, 240] on input "number" at bounding box center [612, 240] width 61 height 16
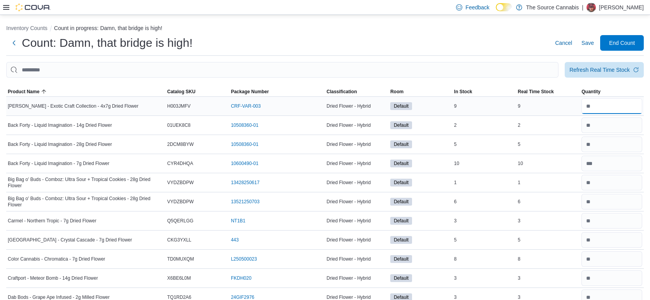
click at [607, 106] on input "number" at bounding box center [612, 106] width 61 height 16
click at [587, 44] on span "Save" at bounding box center [588, 43] width 12 height 8
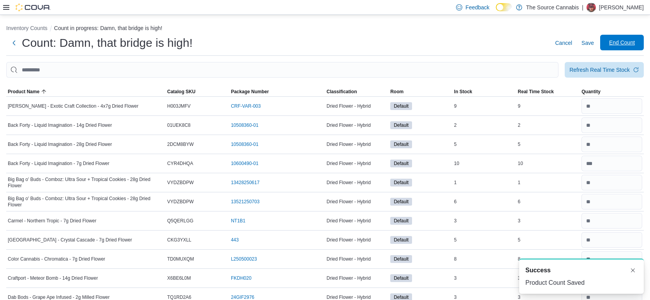
click at [627, 49] on span "End Count" at bounding box center [622, 43] width 34 height 16
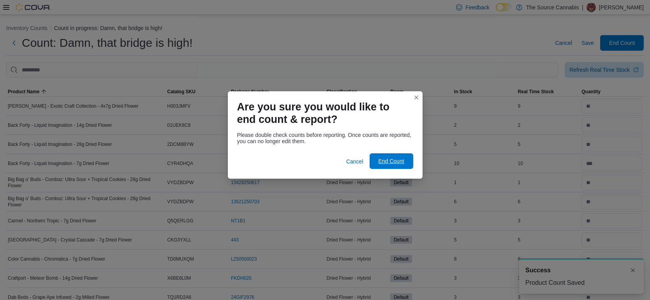
click at [393, 165] on span "End Count" at bounding box center [391, 161] width 34 height 16
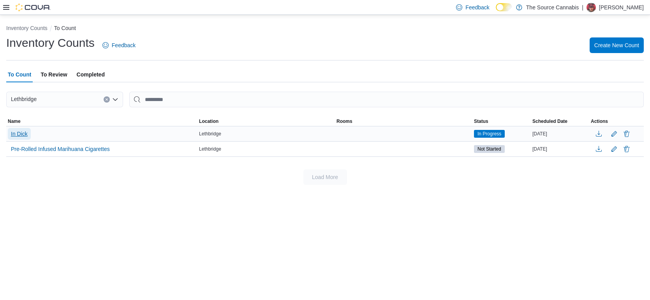
click at [18, 130] on span "In Dick" at bounding box center [19, 134] width 17 height 8
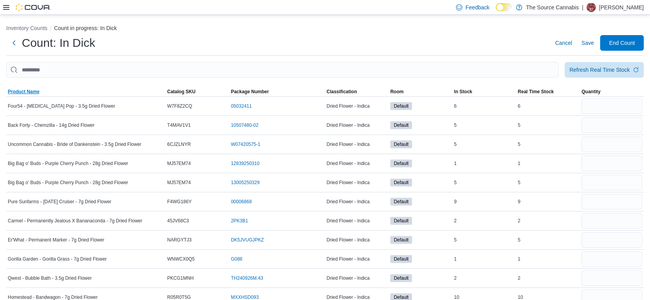
click at [11, 92] on span "Product Name" at bounding box center [24, 91] width 32 height 6
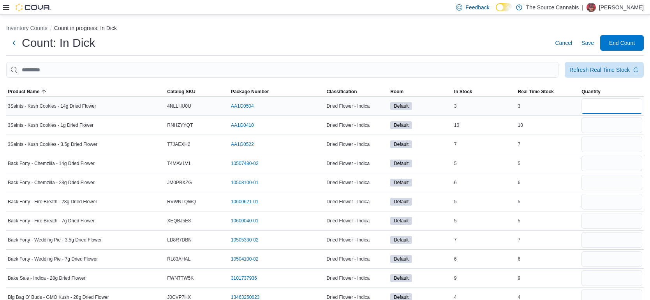
click at [613, 107] on input "number" at bounding box center [612, 106] width 61 height 16
click at [608, 107] on input "number" at bounding box center [612, 106] width 61 height 16
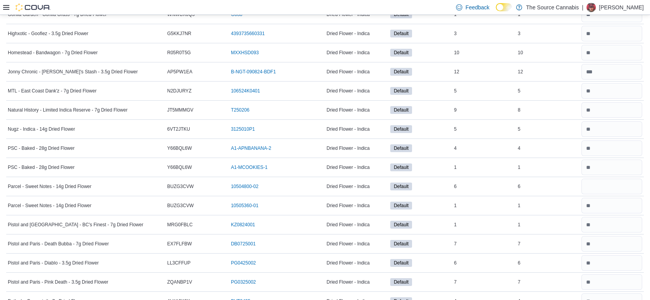
scroll to position [854, 0]
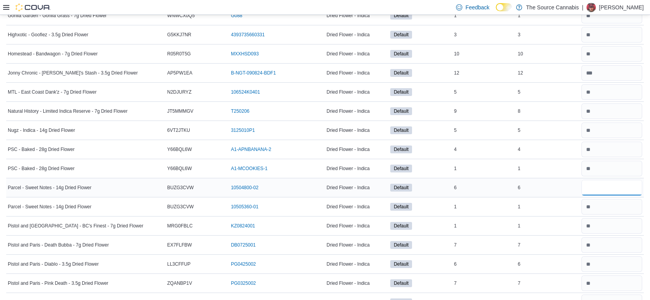
click at [608, 188] on input "number" at bounding box center [612, 188] width 61 height 16
click at [605, 153] on input "number" at bounding box center [612, 149] width 61 height 16
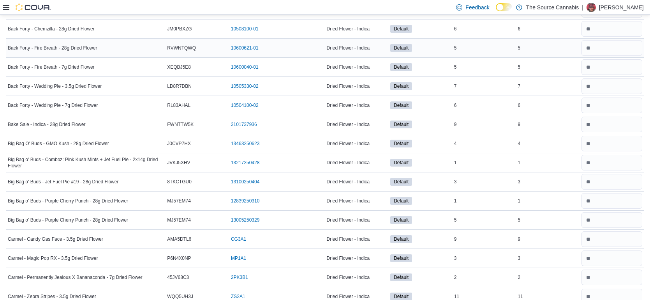
scroll to position [154, 0]
click at [595, 218] on input "number" at bounding box center [612, 219] width 61 height 16
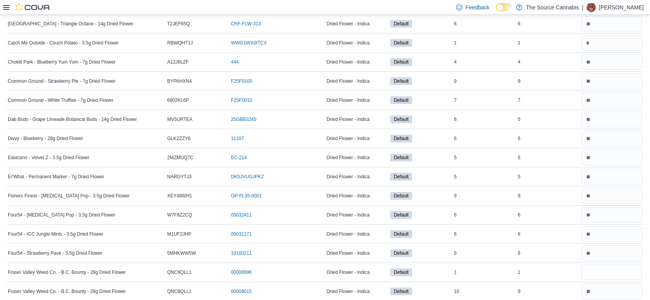
scroll to position [0, 0]
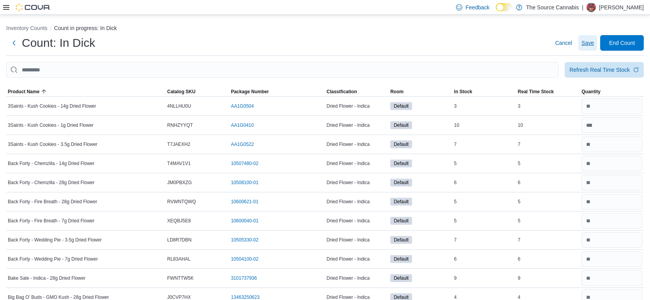
click at [591, 48] on span "Save" at bounding box center [588, 43] width 12 height 16
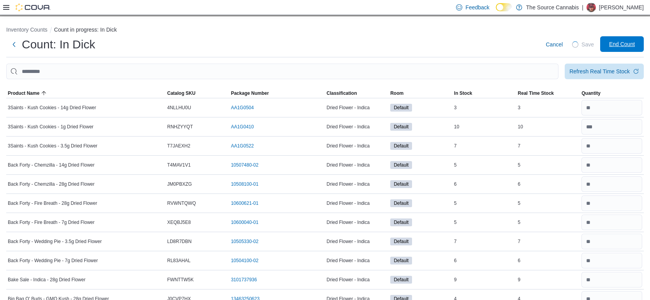
click at [617, 46] on span "End Count" at bounding box center [622, 44] width 26 height 8
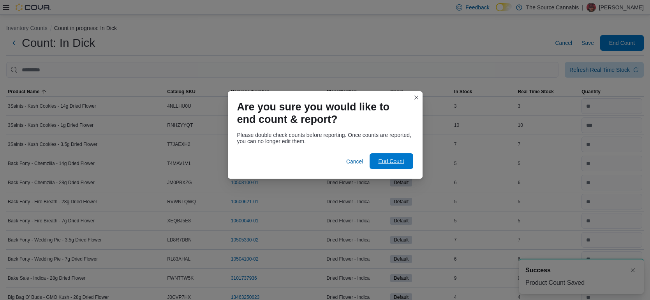
click at [393, 159] on span "End Count" at bounding box center [391, 161] width 26 height 8
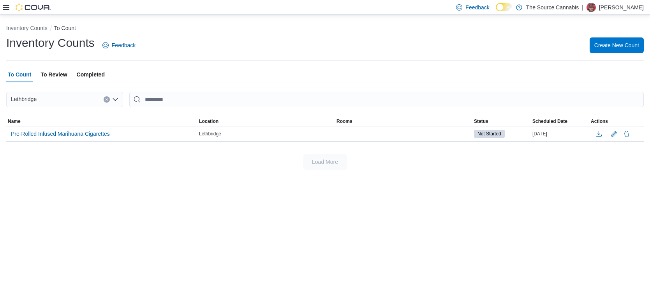
click at [51, 76] on span "To Review" at bounding box center [54, 75] width 26 height 16
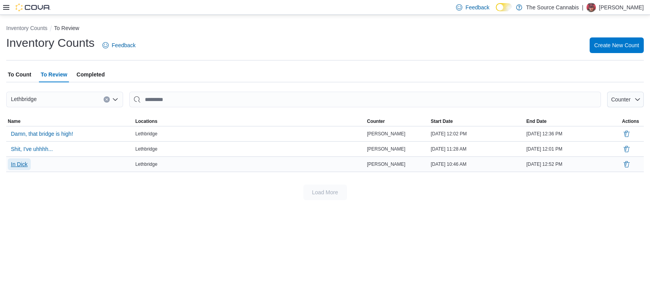
click at [28, 162] on button "In Dick" at bounding box center [19, 164] width 23 height 12
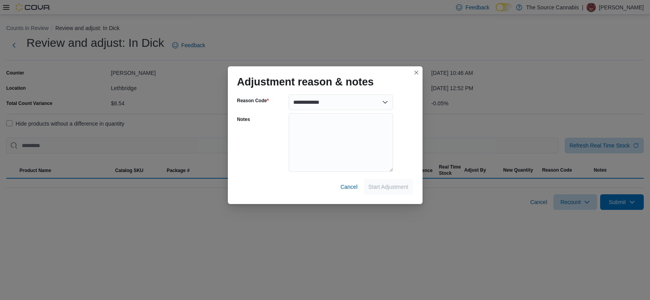
click at [28, 162] on div "**********" at bounding box center [325, 150] width 650 height 300
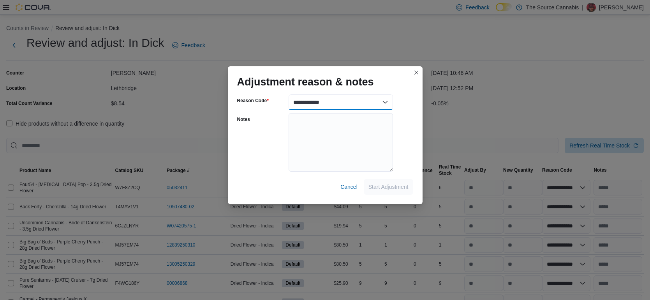
click at [385, 106] on select "**********" at bounding box center [341, 102] width 104 height 16
click at [289, 94] on select "**********" at bounding box center [341, 102] width 104 height 16
click at [376, 186] on span "Start Adjustment" at bounding box center [388, 186] width 40 height 8
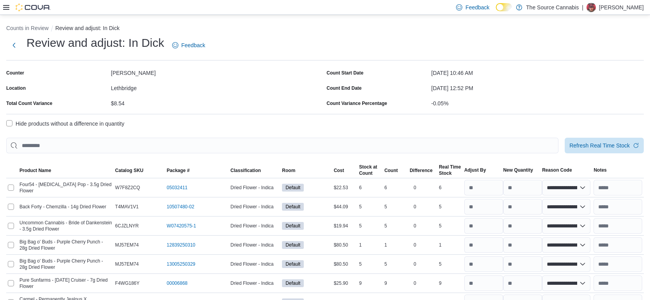
click at [14, 124] on label "Hide products without a difference in quantity" at bounding box center [65, 123] width 118 height 9
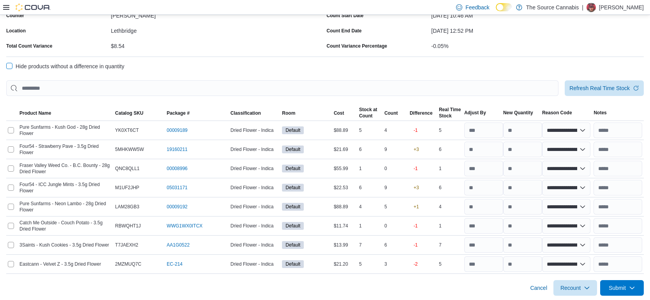
scroll to position [58, 0]
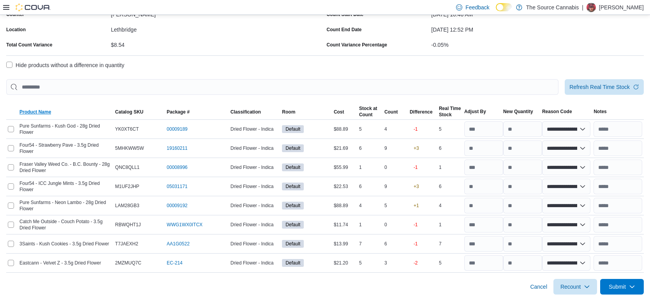
click at [48, 109] on span "Product Name" at bounding box center [35, 112] width 32 height 6
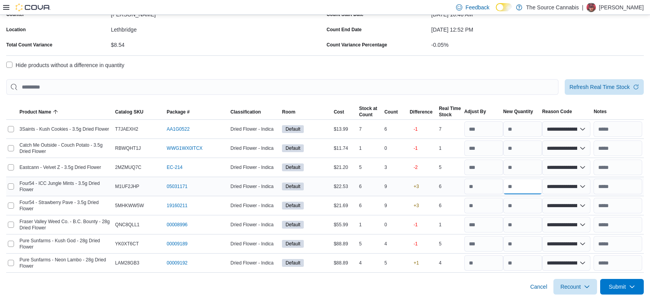
click at [515, 182] on input "number" at bounding box center [522, 186] width 39 height 16
click at [523, 205] on input "number" at bounding box center [522, 205] width 39 height 16
click at [33, 61] on label "Hide products without a difference in quantity" at bounding box center [65, 64] width 118 height 9
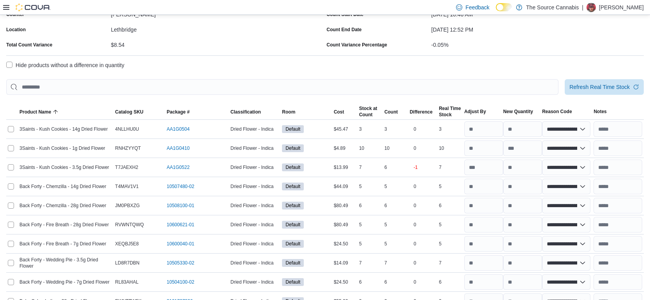
click at [15, 68] on label "Hide products without a difference in quantity" at bounding box center [65, 64] width 118 height 9
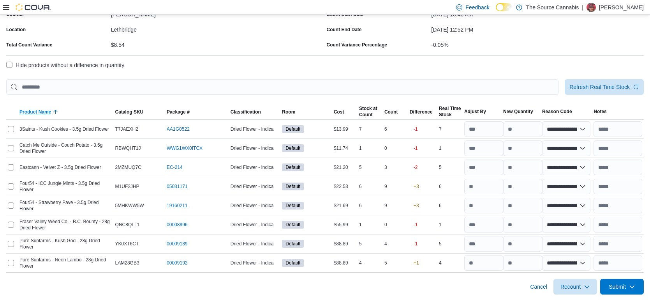
click at [30, 111] on span "Product Name" at bounding box center [35, 112] width 32 height 6
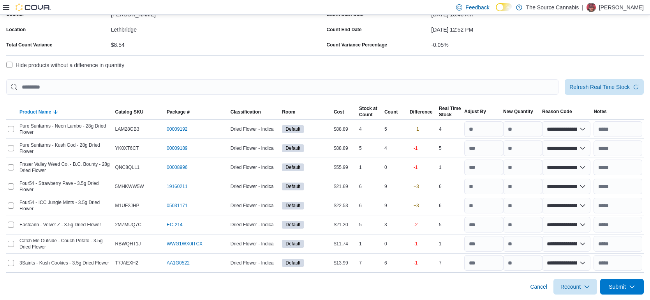
click at [30, 111] on span "Product Name" at bounding box center [35, 112] width 32 height 6
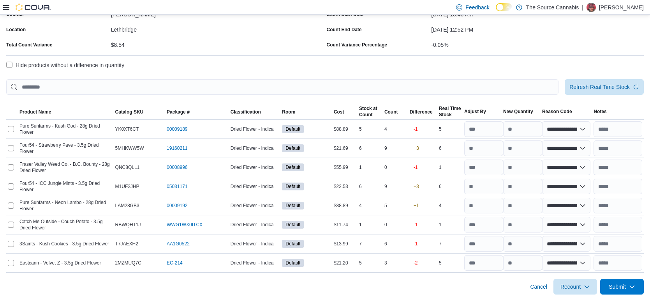
click at [7, 63] on label "Hide products without a difference in quantity" at bounding box center [65, 64] width 118 height 9
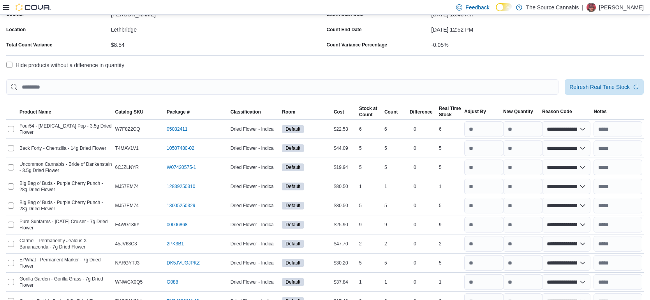
click at [11, 66] on label "Hide products without a difference in quantity" at bounding box center [65, 64] width 118 height 9
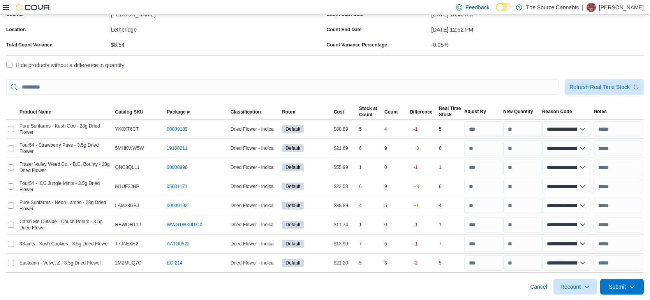
click at [11, 66] on label "Hide products without a difference in quantity" at bounding box center [65, 64] width 118 height 9
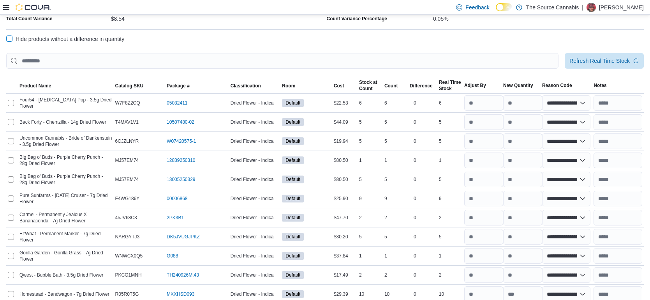
scroll to position [93, 0]
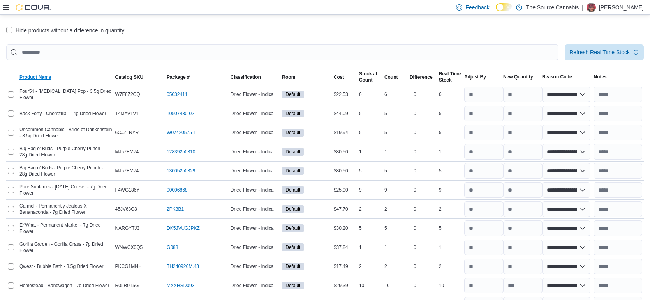
click at [43, 76] on span "Product Name" at bounding box center [35, 77] width 32 height 6
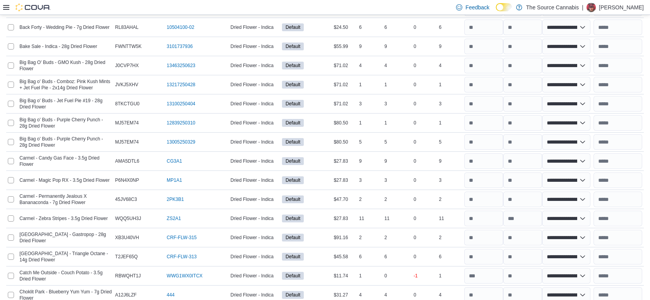
scroll to position [0, 0]
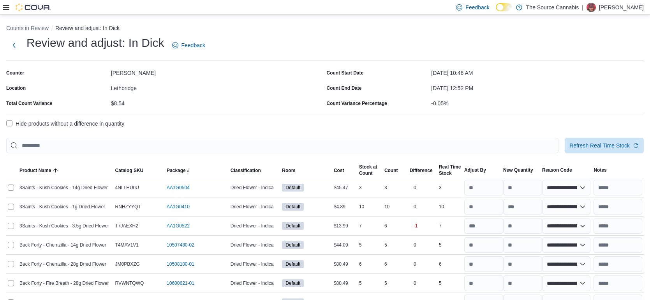
click at [589, 153] on div at bounding box center [325, 157] width 638 height 9
click at [587, 152] on span "Refresh Real Time Stock" at bounding box center [604, 145] width 70 height 16
click at [10, 127] on label "Hide products without a difference in quantity" at bounding box center [65, 123] width 118 height 9
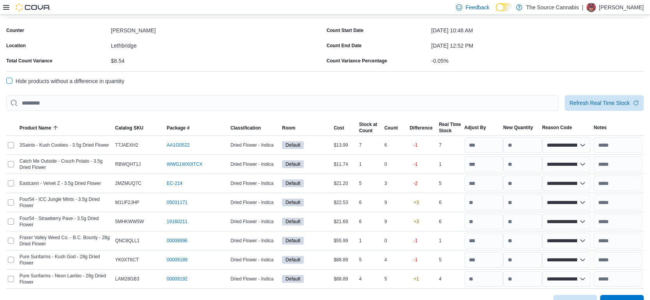
scroll to position [58, 0]
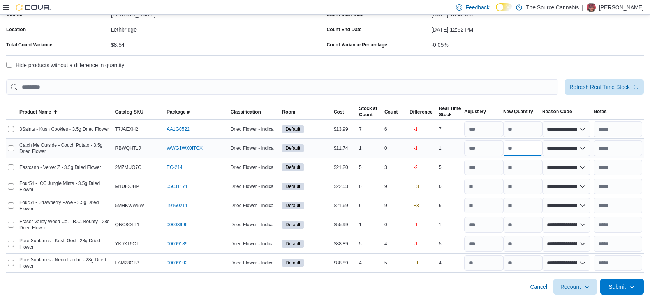
click at [523, 144] on input "number" at bounding box center [522, 148] width 39 height 16
click at [519, 165] on input "number" at bounding box center [522, 167] width 39 height 16
click at [513, 184] on input "number" at bounding box center [522, 186] width 39 height 16
click at [524, 245] on input "number" at bounding box center [522, 244] width 39 height 16
click at [513, 265] on input "number" at bounding box center [522, 263] width 39 height 16
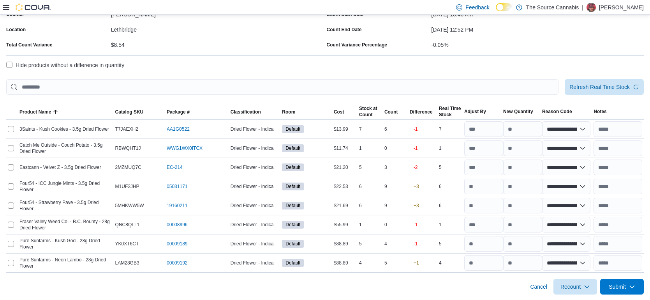
click at [484, 278] on div "Cancel Recount Submit" at bounding box center [325, 283] width 638 height 22
click at [624, 289] on span "Submit" at bounding box center [617, 286] width 17 height 8
click at [605, 249] on span "Submit Adjustments" at bounding box center [598, 251] width 48 height 8
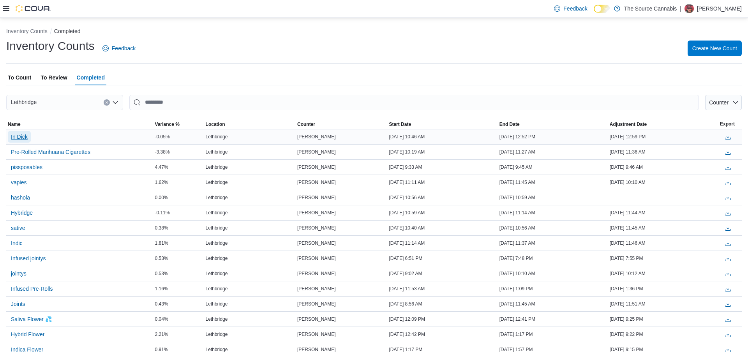
click at [25, 138] on span "In Dick" at bounding box center [19, 137] width 17 height 8
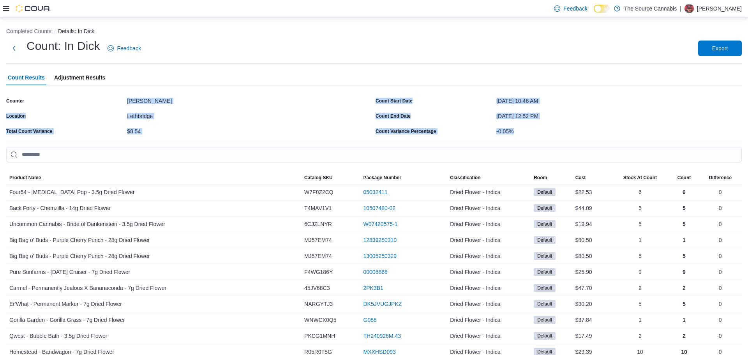
drag, startPoint x: 424, startPoint y: 135, endPoint x: 492, endPoint y: 132, distance: 68.6
click at [476, 127] on div "Count Variance Percentage" at bounding box center [434, 131] width 118 height 12
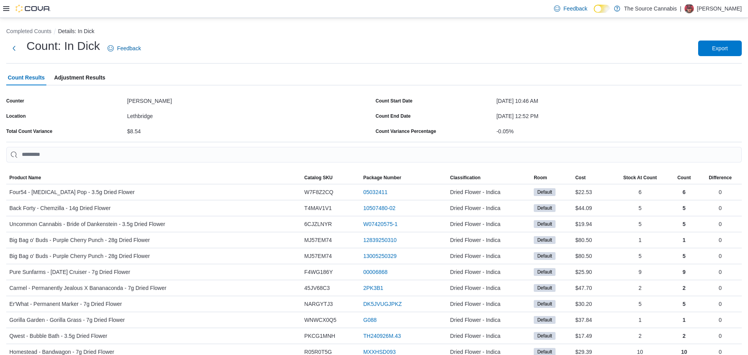
click at [81, 76] on span "Adjustment Results" at bounding box center [79, 78] width 51 height 16
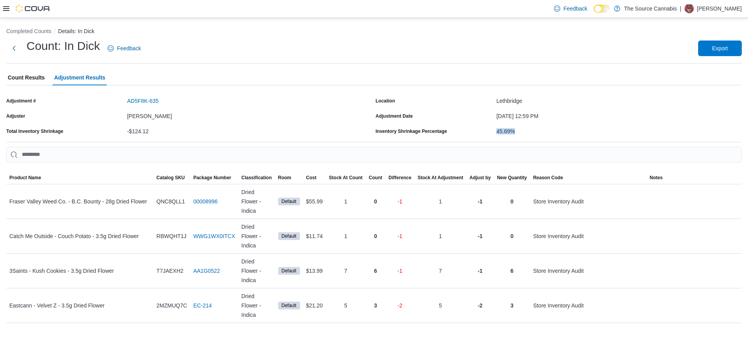
drag, startPoint x: 479, startPoint y: 129, endPoint x: 567, endPoint y: 132, distance: 88.1
click at [567, 132] on div "Inventory Shrinkage Percentage 45.69%" at bounding box center [558, 131] width 366 height 12
click at [567, 132] on div "45.69%" at bounding box center [618, 129] width 245 height 9
click at [28, 75] on span "Count Results" at bounding box center [26, 78] width 37 height 16
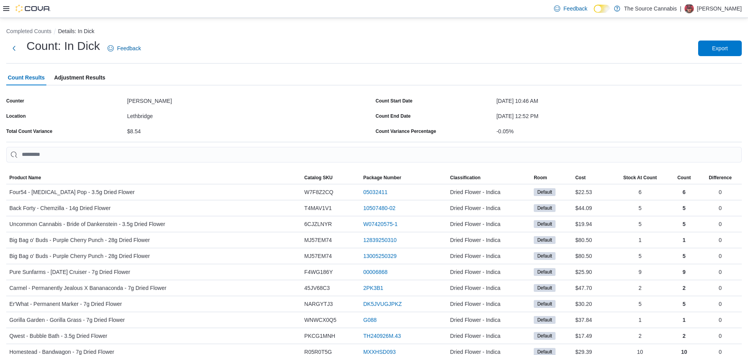
click at [83, 78] on span "Adjustment Results" at bounding box center [79, 78] width 51 height 16
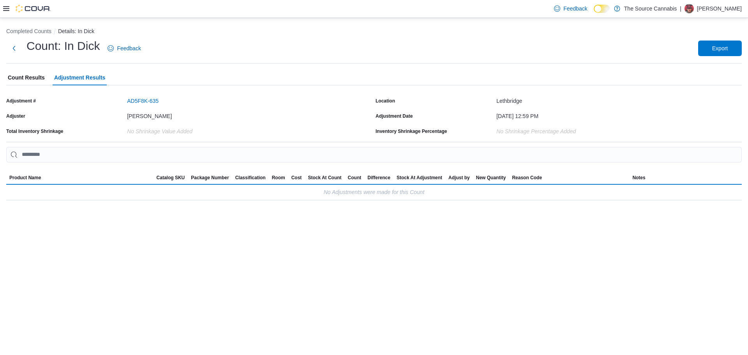
click at [16, 80] on span "Count Results" at bounding box center [26, 78] width 37 height 16
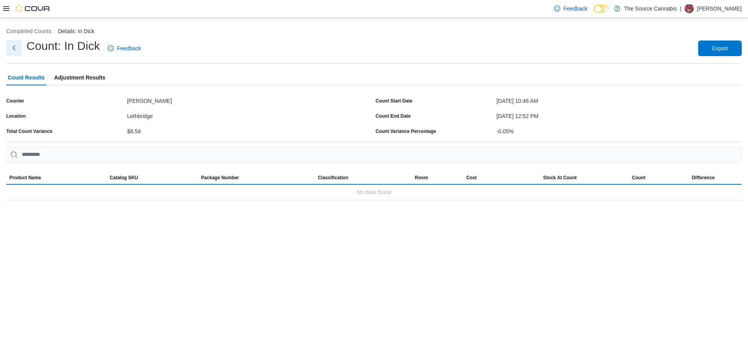
click at [11, 48] on button "Next" at bounding box center [14, 48] width 16 height 16
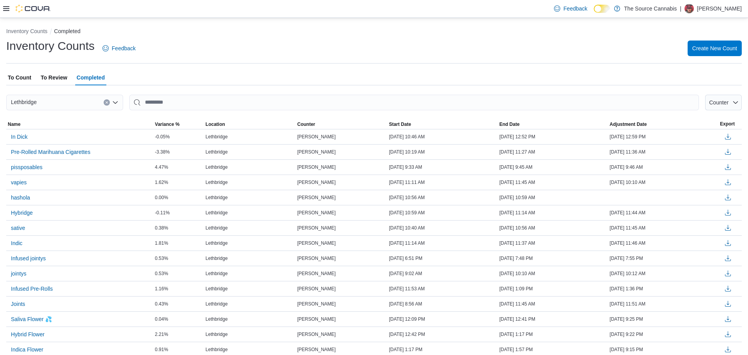
click at [61, 81] on span "To Review" at bounding box center [54, 78] width 26 height 16
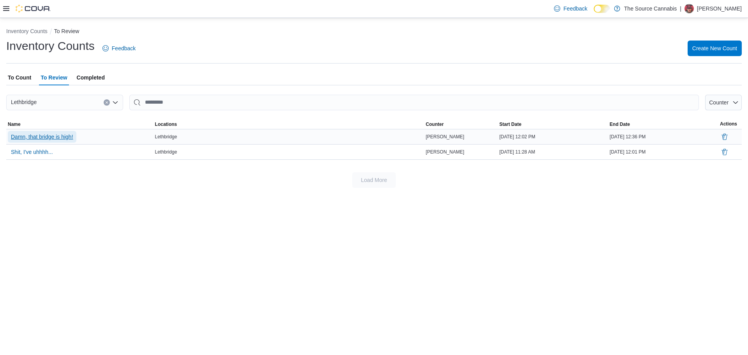
click at [50, 137] on span "Damn, that bridge is high!" at bounding box center [42, 137] width 62 height 8
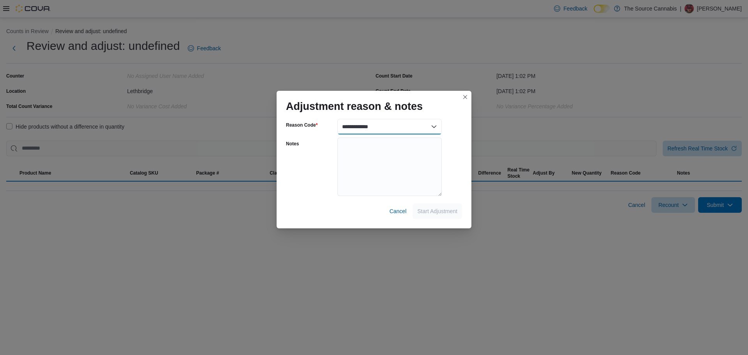
click at [370, 126] on select "**********" at bounding box center [389, 127] width 104 height 16
click at [337, 119] on select "**********" at bounding box center [389, 127] width 104 height 16
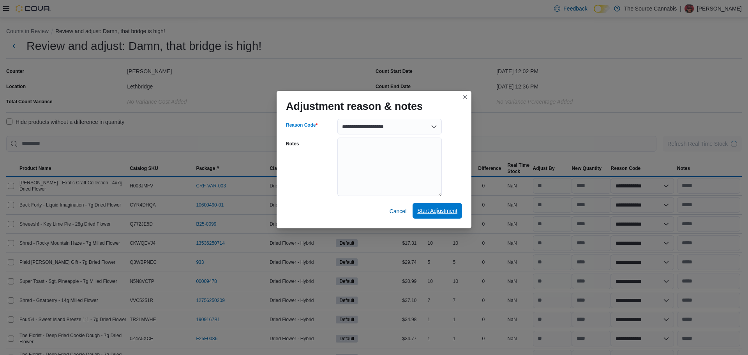
click at [434, 213] on span "Start Adjustment" at bounding box center [437, 211] width 40 height 8
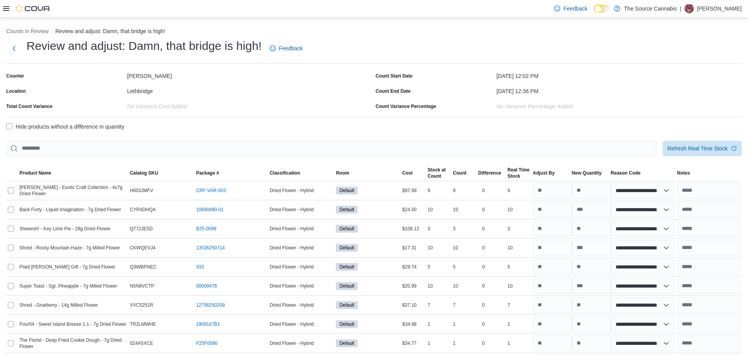
click at [11, 127] on label "Hide products without a difference in quantity" at bounding box center [65, 126] width 118 height 9
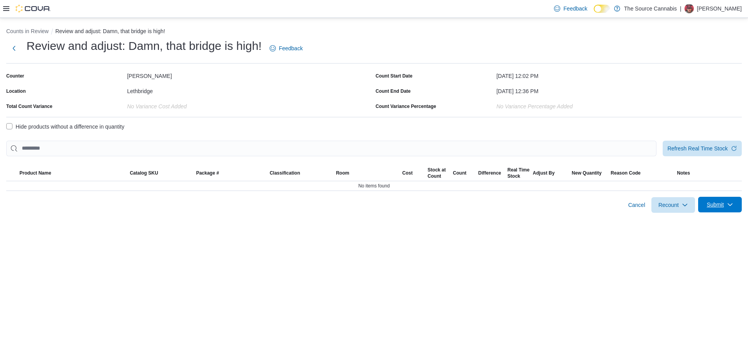
click at [717, 207] on span "Submit" at bounding box center [715, 205] width 17 height 8
click at [704, 226] on span "Submit Adjustments" at bounding box center [695, 224] width 48 height 8
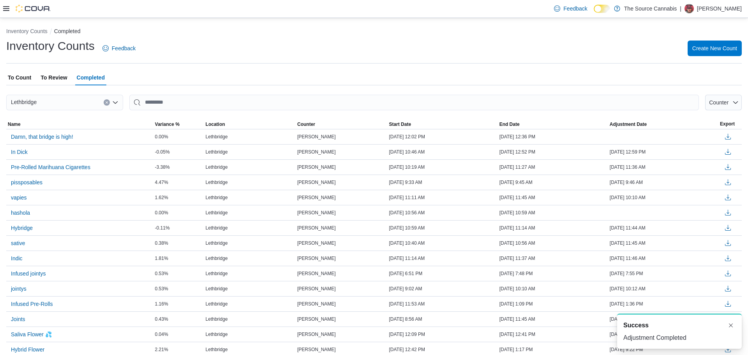
click at [51, 73] on span "To Review" at bounding box center [54, 78] width 26 height 16
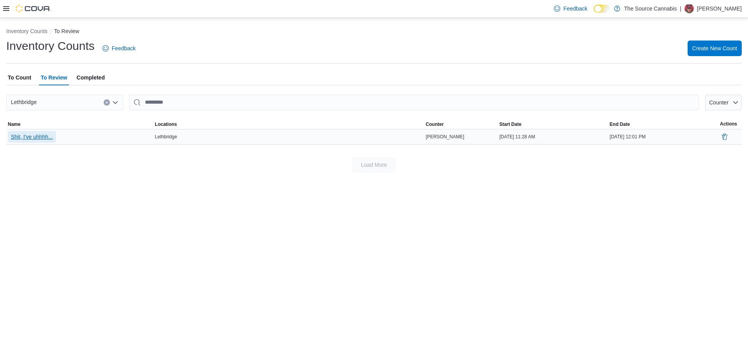
click at [37, 139] on span "Shit, I've uhhhh..." at bounding box center [32, 137] width 42 height 8
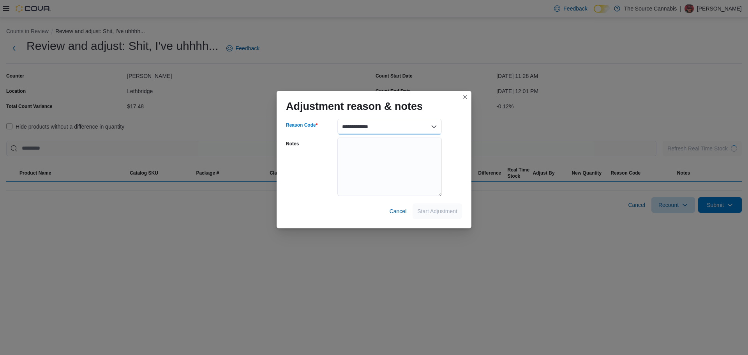
drag, startPoint x: 364, startPoint y: 124, endPoint x: 368, endPoint y: 132, distance: 8.8
click at [365, 124] on select "**********" at bounding box center [389, 127] width 104 height 16
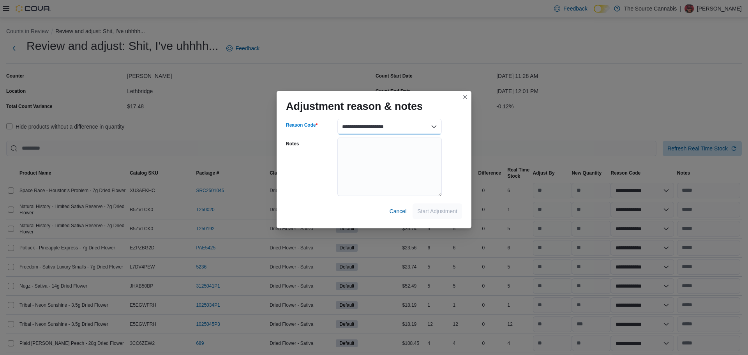
click at [337, 119] on select "**********" at bounding box center [389, 127] width 104 height 16
click at [428, 126] on select "**********" at bounding box center [389, 127] width 104 height 16
click at [458, 211] on button "Start Adjustment" at bounding box center [436, 211] width 49 height 16
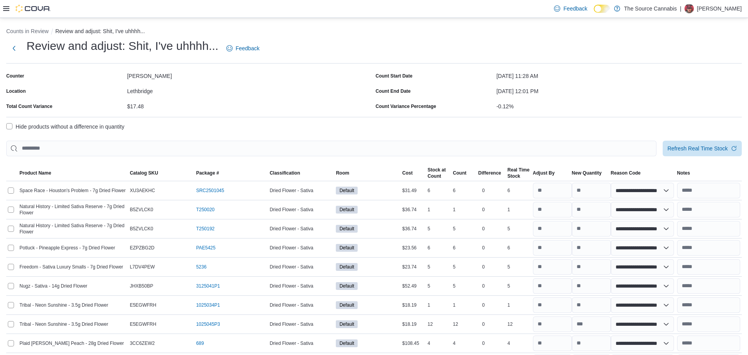
click at [19, 127] on label "Hide products without a difference in quantity" at bounding box center [65, 126] width 118 height 9
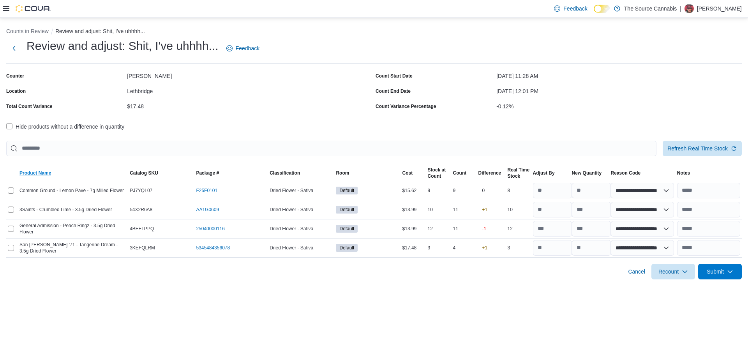
click at [38, 171] on span "Product Name" at bounding box center [35, 173] width 32 height 6
drag, startPoint x: 95, startPoint y: 211, endPoint x: 125, endPoint y: 212, distance: 30.4
click at [125, 212] on div "3Saints - Crumbled Lime - 3.5g Dried Flower" at bounding box center [73, 209] width 110 height 9
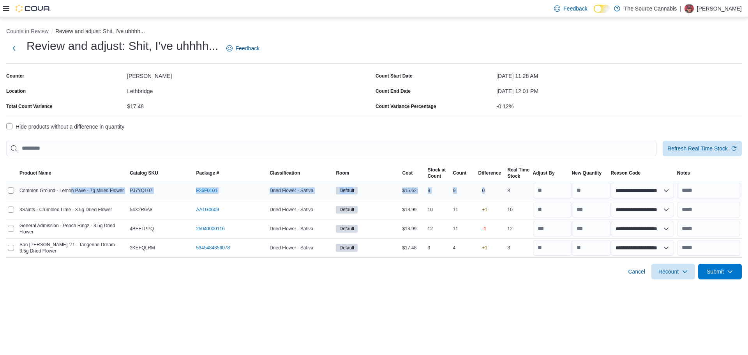
drag, startPoint x: 72, startPoint y: 190, endPoint x: 497, endPoint y: 194, distance: 425.0
click at [497, 194] on tr "**********" at bounding box center [373, 190] width 735 height 19
click at [506, 189] on div "8" at bounding box center [518, 190] width 25 height 9
drag, startPoint x: 411, startPoint y: 192, endPoint x: 423, endPoint y: 191, distance: 11.7
click at [423, 191] on div "$15.62" at bounding box center [413, 190] width 25 height 9
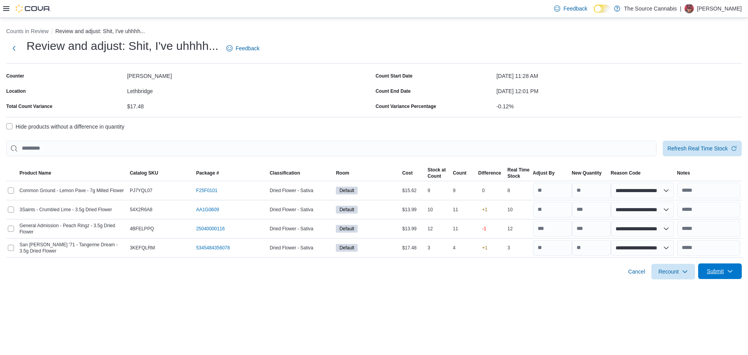
click at [712, 266] on span "Submit" at bounding box center [720, 271] width 34 height 16
click at [685, 289] on span "Submit Adjustments" at bounding box center [695, 290] width 48 height 8
